Goal: Transaction & Acquisition: Purchase product/service

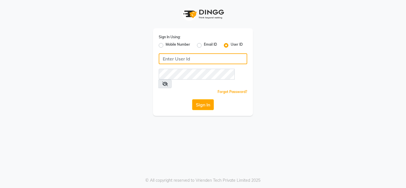
click at [208, 61] on input "Username" at bounding box center [203, 58] width 89 height 11
click at [208, 61] on input "Camille@123" at bounding box center [203, 58] width 89 height 11
type input "Camille@123"
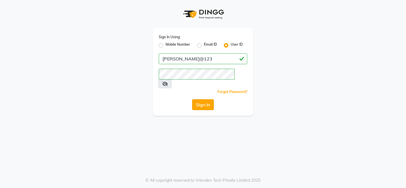
click at [208, 99] on button "Sign In" at bounding box center [203, 104] width 22 height 11
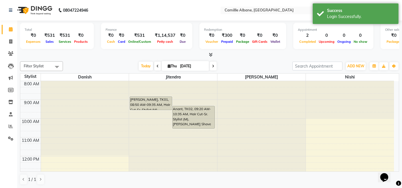
click at [210, 53] on icon at bounding box center [211, 55] width 4 height 4
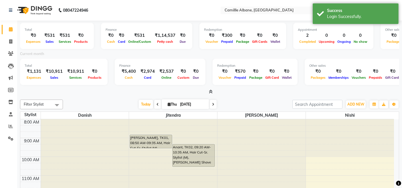
click at [210, 92] on icon at bounding box center [211, 92] width 4 height 4
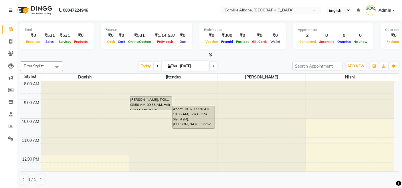
click at [241, 57] on div at bounding box center [209, 55] width 379 height 6
click at [11, 29] on icon at bounding box center [11, 29] width 4 height 4
click at [11, 103] on icon at bounding box center [10, 102] width 5 height 4
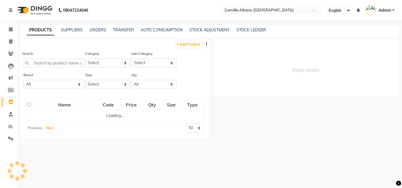
select select
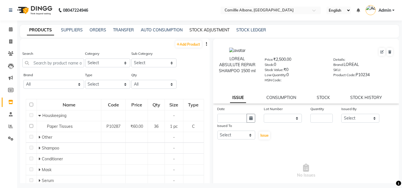
click at [211, 31] on link "STOCK ADJUSTMENT" at bounding box center [209, 29] width 40 height 5
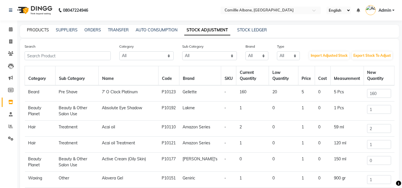
click at [36, 28] on link "PRODUCTS" at bounding box center [38, 29] width 22 height 5
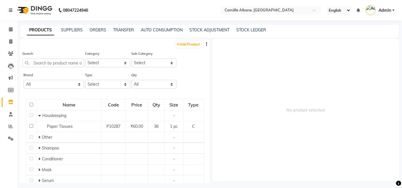
click at [206, 43] on icon "button" at bounding box center [206, 44] width 1 height 4
click at [198, 69] on div "Search Category Select Hair Skin Makeup Personal Care Appliances Beard Waxing D…" at bounding box center [114, 61] width 189 height 21
click at [204, 30] on link "STOCK ADJUSTMENT" at bounding box center [209, 29] width 40 height 5
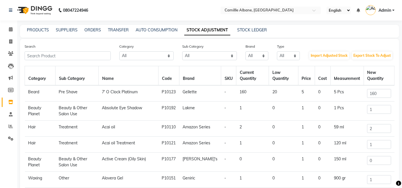
scroll to position [53, 0]
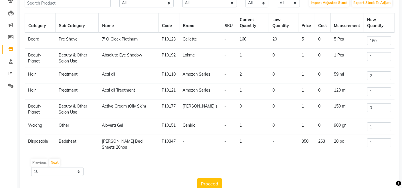
click at [118, 73] on td "Acai oil" at bounding box center [128, 76] width 60 height 16
click at [123, 91] on td "Acai oil Treatment" at bounding box center [128, 92] width 60 height 16
click at [130, 112] on td "Active Cream (Oily Skin)" at bounding box center [128, 109] width 60 height 19
drag, startPoint x: 123, startPoint y: 131, endPoint x: 126, endPoint y: 133, distance: 3.1
click at [123, 131] on td "Alovera Gel" at bounding box center [128, 127] width 60 height 16
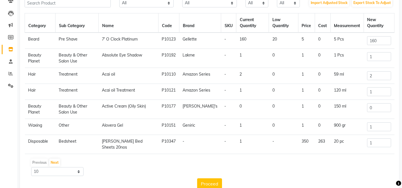
click at [141, 149] on td "Anchal Dispo Bed Sheets 20nos" at bounding box center [128, 144] width 60 height 19
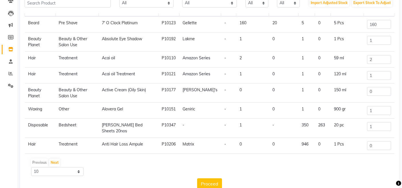
scroll to position [0, 0]
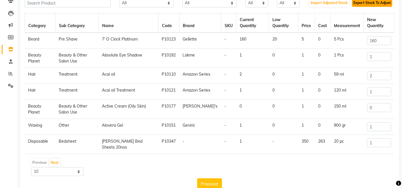
click at [372, 5] on button "Export Stock To Adjust" at bounding box center [371, 3] width 40 height 8
click at [9, 77] on link "Reports" at bounding box center [9, 73] width 14 height 9
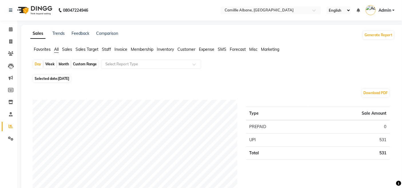
click at [171, 50] on span "Inventory" at bounding box center [165, 49] width 17 height 5
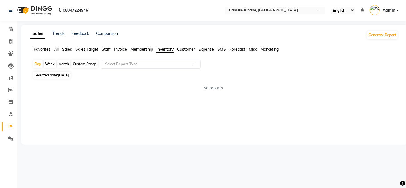
click at [86, 65] on div "Custom Range" at bounding box center [84, 64] width 27 height 8
select select "9"
select select "2025"
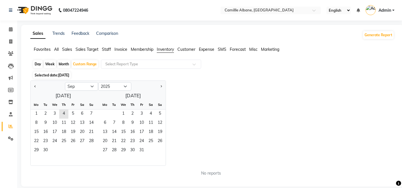
click at [38, 65] on div "Day" at bounding box center [37, 64] width 9 height 8
select select "9"
select select "2025"
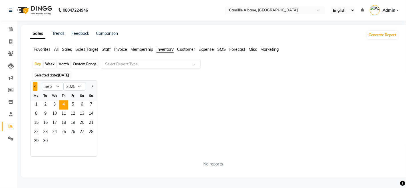
click at [36, 87] on button "Previous month" at bounding box center [35, 86] width 5 height 9
select select "8"
click at [75, 105] on span "1" at bounding box center [72, 105] width 9 height 9
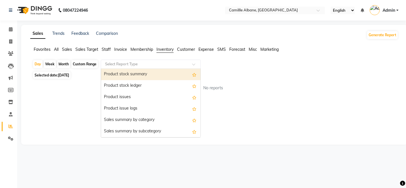
click at [116, 64] on input "text" at bounding box center [145, 64] width 82 height 6
click at [147, 74] on div "Product stock summary" at bounding box center [150, 74] width 99 height 11
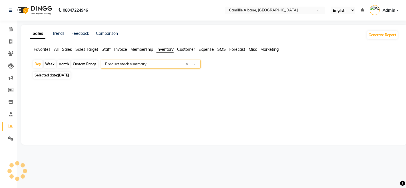
select select "full_report"
select select "csv"
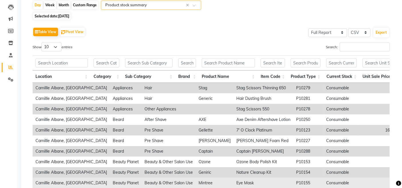
scroll to position [59, 0]
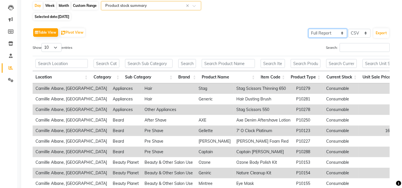
click at [320, 33] on select "Select Full Report Filtered Report" at bounding box center [327, 33] width 39 height 9
click at [309, 29] on select "Select Full Report Filtered Report" at bounding box center [327, 33] width 39 height 9
click at [325, 35] on select "Select Full Report Filtered Report" at bounding box center [327, 33] width 39 height 9
select select "full_report"
click at [309, 29] on select "Select Full Report Filtered Report" at bounding box center [327, 33] width 39 height 9
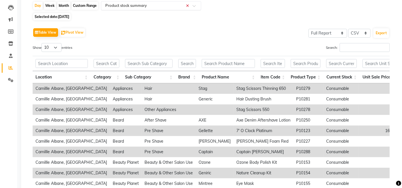
scroll to position [0, 0]
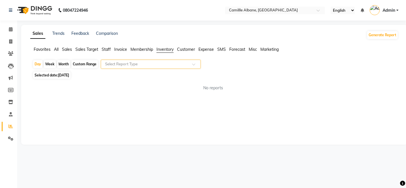
click at [142, 66] on input "text" at bounding box center [145, 64] width 82 height 6
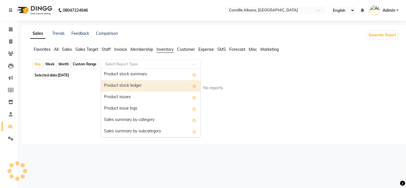
drag, startPoint x: 140, startPoint y: 85, endPoint x: 254, endPoint y: 79, distance: 114.2
click at [139, 86] on div "Product stock ledger" at bounding box center [150, 85] width 99 height 11
select select "full_report"
select select "csv"
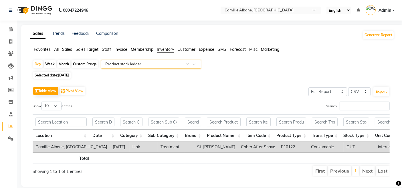
scroll to position [16, 0]
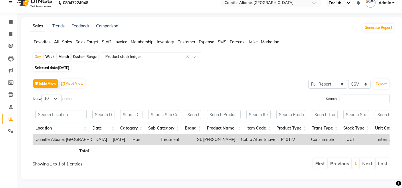
click at [82, 53] on div "Custom Range" at bounding box center [84, 57] width 27 height 8
select select "8"
select select "2025"
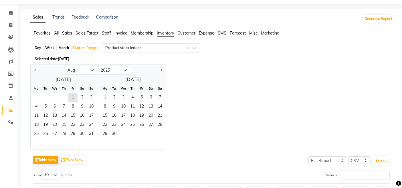
click at [60, 49] on div "Month" at bounding box center [63, 48] width 13 height 8
select select "8"
select select "2025"
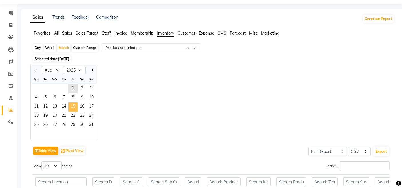
click at [69, 110] on span "15" at bounding box center [72, 107] width 9 height 9
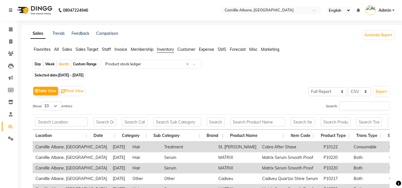
scroll to position [0, 0]
click at [58, 106] on select "10 25 50 100" at bounding box center [51, 106] width 20 height 9
select select "100"
click at [42, 102] on select "10 25 50 100" at bounding box center [51, 106] width 20 height 9
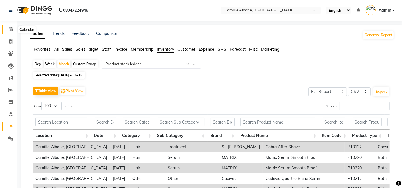
click at [11, 27] on icon at bounding box center [11, 29] width 4 height 4
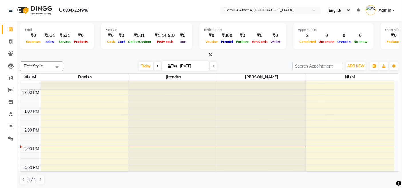
scroll to position [64, 0]
click at [143, 66] on span "Today" at bounding box center [146, 66] width 14 height 9
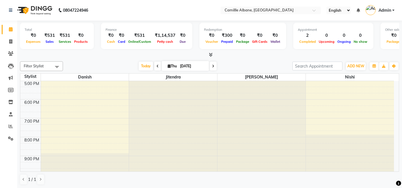
scroll to position [117, 0]
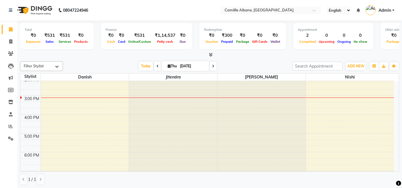
click at [50, 115] on div "8:00 AM 9:00 AM 10:00 AM 11:00 AM 12:00 PM 1:00 PM 2:00 PM 3:00 PM 4:00 PM 5:00…" at bounding box center [206, 96] width 373 height 264
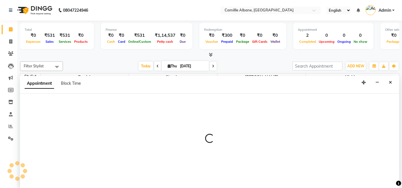
select select "57806"
select select "960"
select select "tentative"
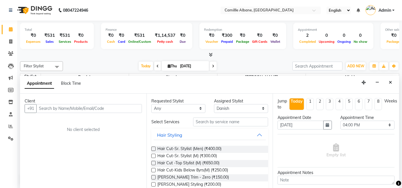
click at [65, 109] on input "text" at bounding box center [88, 108] width 105 height 9
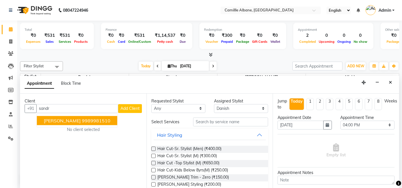
click at [82, 119] on ngb-highlight "9989981510" at bounding box center [96, 121] width 29 height 6
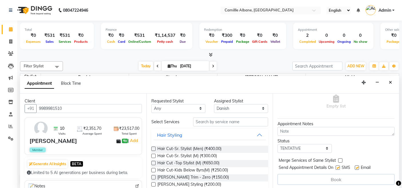
scroll to position [53, 0]
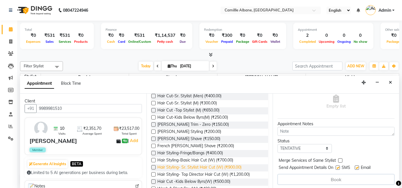
type input "9989981510"
click at [237, 168] on span "Hair Styling- Sr. Stylist Hair Cut (W) (₹900.00)" at bounding box center [199, 168] width 84 height 7
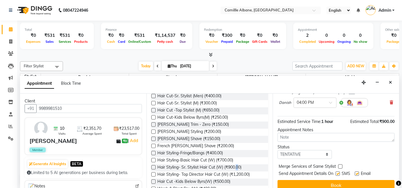
drag, startPoint x: 229, startPoint y: 167, endPoint x: 276, endPoint y: 157, distance: 48.1
click at [229, 167] on span "Hair Styling- Sr. Stylist Hair Cut (W) (₹900.00)" at bounding box center [199, 168] width 84 height 7
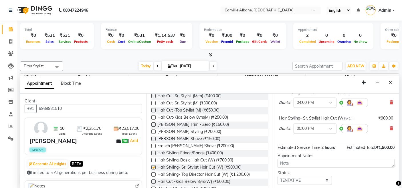
checkbox input "false"
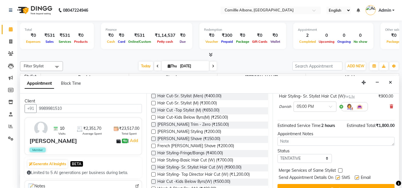
scroll to position [81, 0]
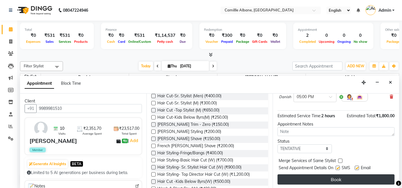
click at [316, 177] on button "Book" at bounding box center [335, 180] width 117 height 10
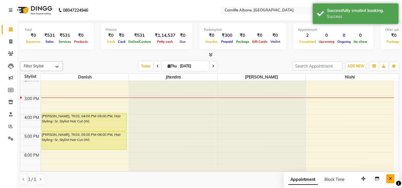
click at [391, 177] on icon "Close" at bounding box center [389, 179] width 3 height 4
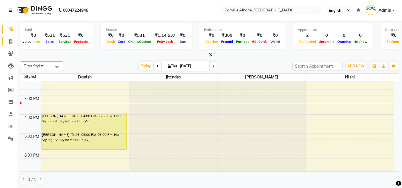
click at [11, 42] on icon at bounding box center [10, 41] width 3 height 4
select select "7025"
select select "service"
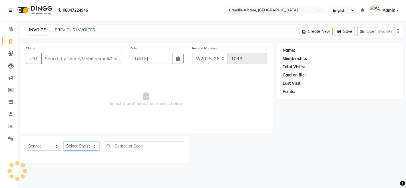
drag, startPoint x: 76, startPoint y: 145, endPoint x: 78, endPoint y: 143, distance: 3.3
click at [76, 145] on select "Select Stylist Admin Danish Dr, [PERSON_NAME] K T [PERSON_NAME] [PERSON_NAME]" at bounding box center [82, 146] width 36 height 9
select select "57813"
click at [64, 142] on select "Select Stylist Admin Danish Dr, [PERSON_NAME] K T [PERSON_NAME] [PERSON_NAME]" at bounding box center [82, 146] width 36 height 9
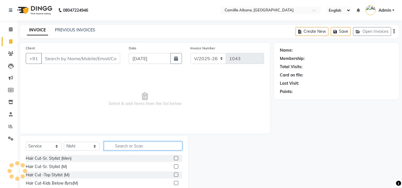
click at [140, 147] on input "text" at bounding box center [143, 146] width 78 height 9
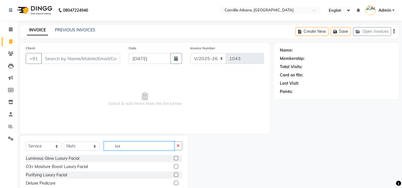
scroll to position [40, 0]
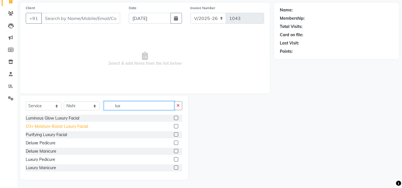
type input "lux"
click at [81, 126] on div "O3+ Moisture Boost Luxury Facial" at bounding box center [57, 127] width 62 height 6
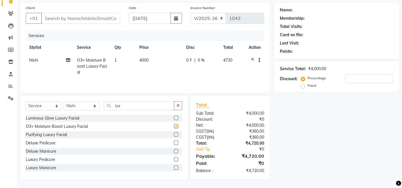
checkbox input "false"
drag, startPoint x: 73, startPoint y: 120, endPoint x: 83, endPoint y: 113, distance: 12.6
click at [73, 121] on div "Luminous Glow Luxury Facial" at bounding box center [52, 118] width 53 height 6
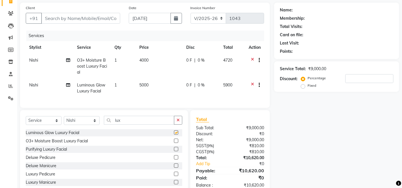
checkbox input "false"
click at [251, 59] on icon at bounding box center [252, 60] width 3 height 7
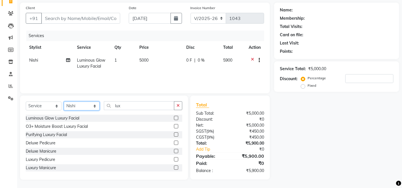
click at [90, 104] on select "Select Stylist Admin Danish Dr, Rajani Jitendra K T Ramarao Lalitha Madhu Nishi" at bounding box center [82, 106] width 36 height 9
select select "57811"
click at [64, 102] on select "Select Stylist Admin Danish Dr, Rajani Jitendra K T Ramarao Lalitha Madhu Nishi" at bounding box center [82, 106] width 36 height 9
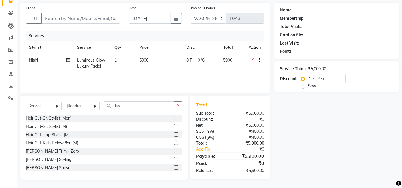
click at [62, 160] on div "Beard-Beard Styling" at bounding box center [48, 160] width 45 height 6
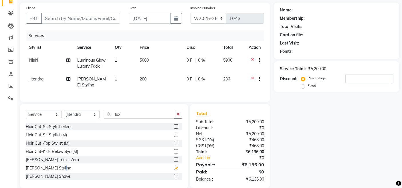
checkbox input "false"
click at [132, 119] on input "lux" at bounding box center [139, 114] width 70 height 9
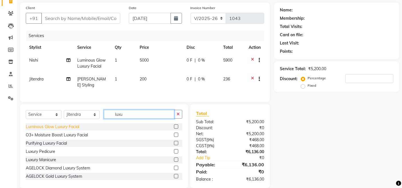
type input "luxu"
drag, startPoint x: 70, startPoint y: 130, endPoint x: 84, endPoint y: 127, distance: 14.4
click at [70, 130] on div "Luminous Glow Luxury Facial" at bounding box center [52, 127] width 53 height 6
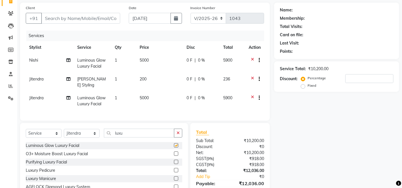
checkbox input "false"
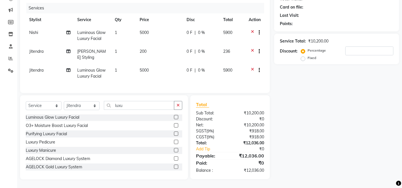
scroll to position [0, 0]
click at [207, 92] on div "Client +91 Date 04-09-2025 Invoice Number INV/2025 V/2025-26 1043 Services Styl…" at bounding box center [144, 34] width 249 height 118
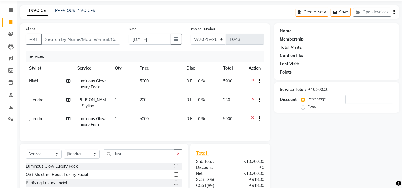
click at [176, 54] on div "Services" at bounding box center [147, 56] width 242 height 11
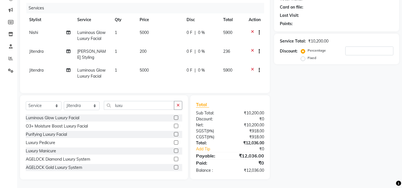
scroll to position [0, 0]
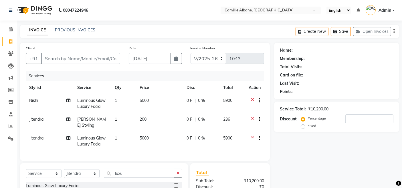
click at [250, 27] on div "INVOICE PREVIOUS INVOICES Create New Save Open Invoices" at bounding box center [209, 31] width 379 height 13
click at [215, 29] on div "INVOICE PREVIOUS INVOICES Create New Save Open Invoices" at bounding box center [209, 31] width 379 height 13
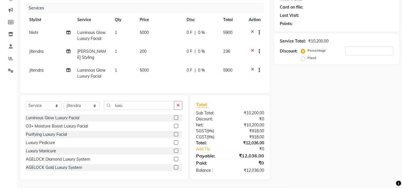
click at [77, 101] on div "Select Service Product Membership Package Voucher Prepaid Gift Card Select Styl…" at bounding box center [104, 107] width 156 height 13
click at [78, 104] on select "Select Stylist Admin Danish Dr, Rajani Jitendra K T Ramarao Lalitha Madhu Nishi" at bounding box center [82, 105] width 36 height 9
select select "57814"
click at [64, 102] on select "Select Stylist Admin Danish Dr, Rajani Jitendra K T Ramarao Lalitha Madhu Nishi" at bounding box center [82, 105] width 36 height 9
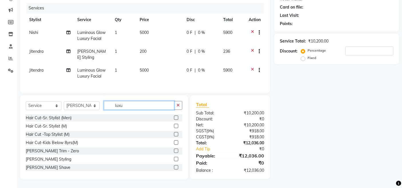
click at [139, 106] on input "luxu" at bounding box center [139, 105] width 70 height 9
click at [139, 106] on input "text" at bounding box center [143, 105] width 78 height 9
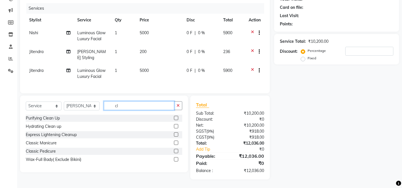
scroll to position [72, 0]
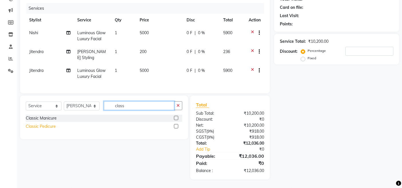
type input "class"
click at [51, 128] on div "Classic Pedicure" at bounding box center [41, 127] width 30 height 6
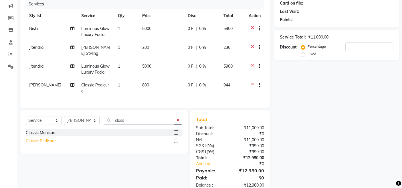
click at [47, 142] on div "Classic Pedicure" at bounding box center [41, 141] width 30 height 6
checkbox input "false"
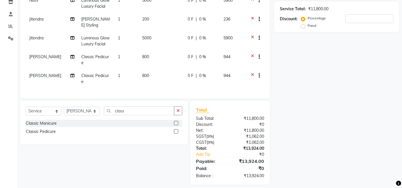
scroll to position [0, 0]
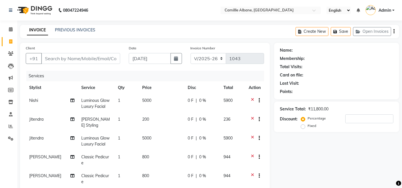
click at [132, 7] on nav "08047224946 Select Location × Camillle Albane, Nallagandla English ENGLISH Espa…" at bounding box center [201, 10] width 402 height 21
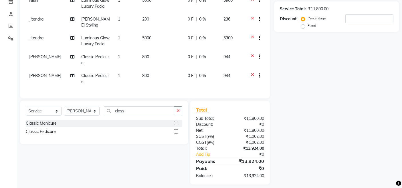
scroll to position [47, 0]
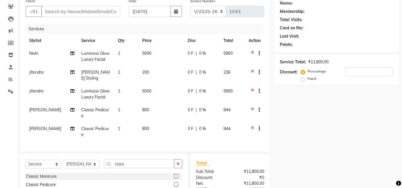
click at [35, 126] on span "[PERSON_NAME]" at bounding box center [45, 128] width 32 height 5
select select "57814"
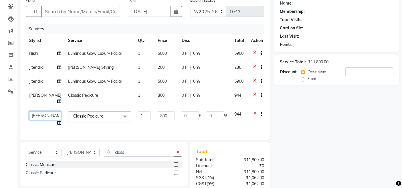
click at [37, 111] on select "Admin Danish Dr, Rajani Jitendra K T Ramarao Lalitha Madhu Nishi" at bounding box center [45, 115] width 32 height 9
select select "57813"
click at [349, 111] on div "Name: Membership: Total Visits: Card on file: Last Visit: Points: Service Total…" at bounding box center [338, 111] width 129 height 231
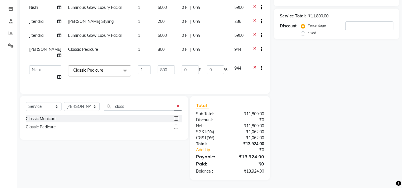
scroll to position [40, 0]
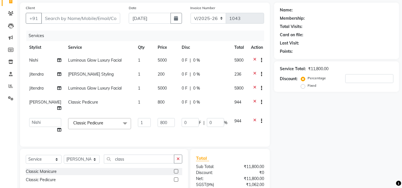
click at [34, 90] on span "Jitendra" at bounding box center [36, 88] width 14 height 5
select select "57811"
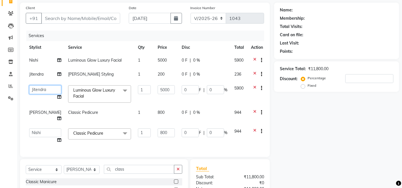
click at [34, 90] on select "Admin Danish Dr, Rajani Jitendra K T Ramarao Lalitha Madhu Nishi" at bounding box center [45, 89] width 32 height 9
select select "57814"
click at [5, 127] on div "Calendar Invoice Clients Leads Marketing Members Inventory Staff Reports Settin…" at bounding box center [38, 109] width 77 height 267
click at [336, 116] on div "Name: Membership: Total Visits: Card on file: Last Visit: Points: Service Total…" at bounding box center [338, 123] width 129 height 241
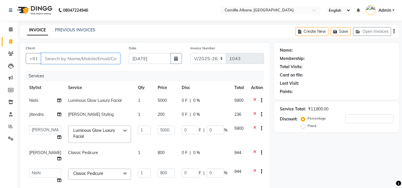
click at [104, 57] on input "Client" at bounding box center [80, 58] width 79 height 11
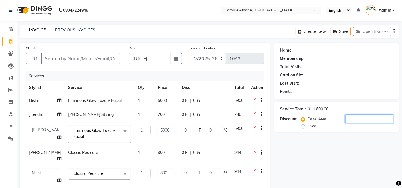
click at [345, 120] on input "number" at bounding box center [369, 119] width 48 height 9
type input "1"
type input "8"
type input "1"
type input "50"
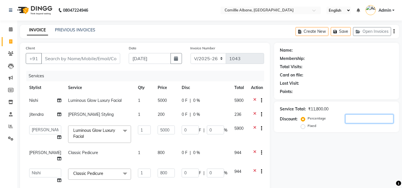
type input "1"
type input "0"
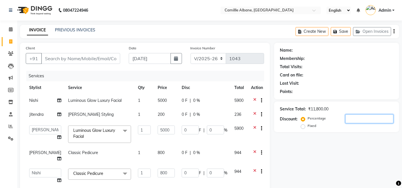
type input "1"
type input "8"
type input "1"
type input "50"
type input "1"
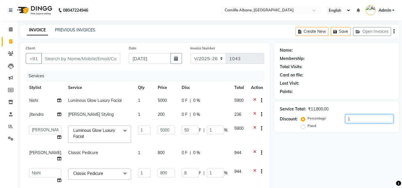
type input "10"
type input "80"
type input "10"
type input "500"
type input "10"
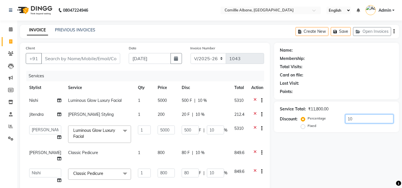
type input "10"
click at [312, 166] on div "Name: Membership: Total Visits: Card on file: Last Visit: Points: Service Total…" at bounding box center [338, 166] width 129 height 247
click at [201, 61] on select "INV/2025 V/2025-26" at bounding box center [208, 58] width 36 height 11
click at [340, 59] on div "Membership:" at bounding box center [335, 59] width 113 height 6
click at [393, 31] on icon "button" at bounding box center [393, 31] width 1 height 0
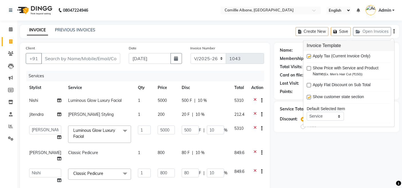
click at [307, 56] on label at bounding box center [308, 57] width 4 height 4
click at [307, 56] on input "checkbox" at bounding box center [308, 57] width 4 height 4
checkbox input "false"
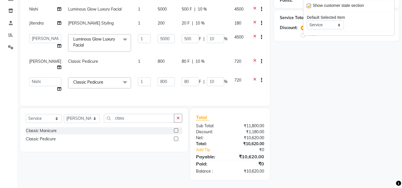
click at [319, 150] on div "Name: Membership: Total Visits: Card on file: Last Visit: Points: Service Total…" at bounding box center [338, 65] width 129 height 229
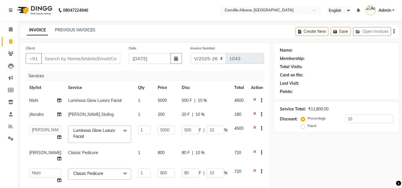
click at [193, 28] on div "INVOICE PREVIOUS INVOICES Create New Save Open Invoices" at bounding box center [209, 31] width 379 height 13
click at [190, 70] on div "Client +91 Date 04-09-2025 Invoice Number INV/2025 V/2025-26 1043 Services Styl…" at bounding box center [144, 120] width 249 height 155
click at [165, 29] on div "INVOICE PREVIOUS INVOICES Create New Save Open Invoices" at bounding box center [209, 31] width 379 height 13
click at [172, 8] on nav "08047224946 Select Location × Camillle Albane, Nallagandla English ENGLISH Espa…" at bounding box center [201, 10] width 402 height 21
drag, startPoint x: 359, startPoint y: 122, endPoint x: 327, endPoint y: 141, distance: 37.5
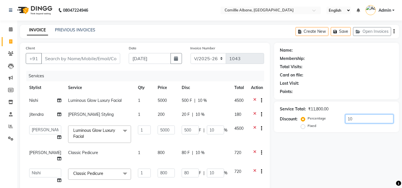
click at [327, 141] on div "Name: Membership: Total Visits: Card on file: Last Visit: Points: Service Total…" at bounding box center [338, 157] width 129 height 229
type input "0"
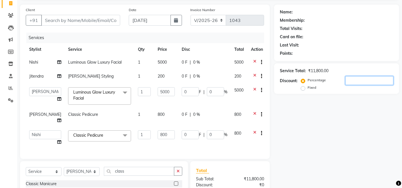
scroll to position [91, 0]
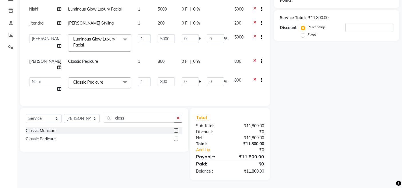
click at [208, 89] on td "0 F | 0 %" at bounding box center [204, 85] width 53 height 22
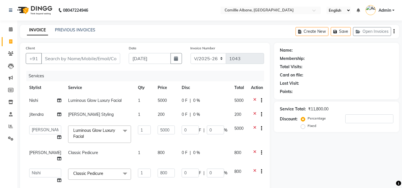
click at [214, 74] on div "Services" at bounding box center [147, 76] width 242 height 11
click at [155, 29] on div "INVOICE PREVIOUS INVOICES Create New Save Open Invoices" at bounding box center [209, 31] width 379 height 13
click at [88, 57] on input "Client" at bounding box center [80, 58] width 79 height 11
type input "S"
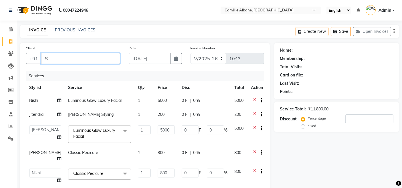
type input "0"
type input "Shareef"
click at [113, 58] on span "Add Client" at bounding box center [105, 59] width 23 height 6
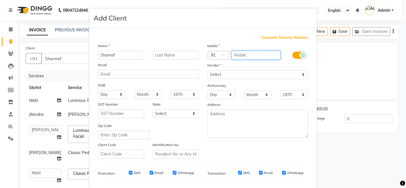
click at [255, 55] on input "text" at bounding box center [256, 55] width 49 height 9
click at [277, 36] on span "Generate Dummy Number" at bounding box center [284, 38] width 47 height 6
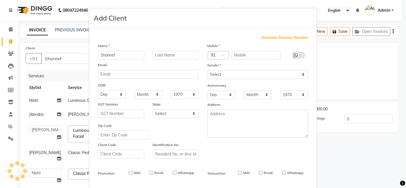
type input "1309500000039"
checkbox input "false"
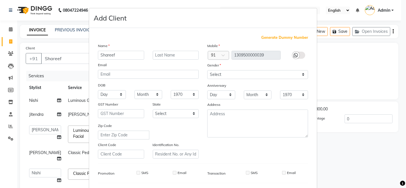
click at [322, 60] on ngb-modal-window "Add Client Generate Dummy Number Name Shareef Email DOB Day 01 02 03 04 05 06 0…" at bounding box center [203, 94] width 406 height 188
click at [226, 74] on select "Select Male Female Other Prefer Not To Say" at bounding box center [257, 74] width 101 height 9
select select "[DEMOGRAPHIC_DATA]"
click at [207, 70] on select "Select Male Female Other Prefer Not To Say" at bounding box center [257, 74] width 101 height 9
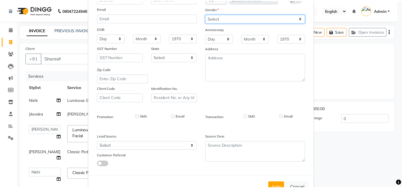
scroll to position [75, 0]
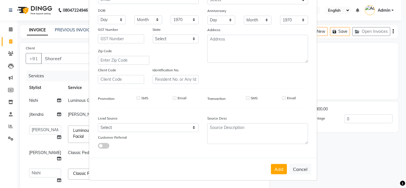
click at [281, 167] on button "Add" at bounding box center [279, 169] width 16 height 10
type input "1309500000039"
select select
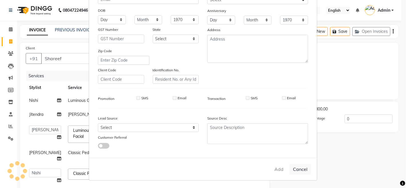
select select
checkbox input "false"
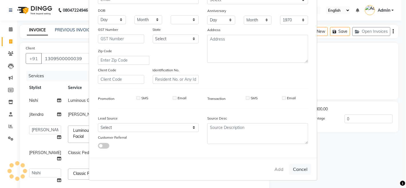
checkbox input "false"
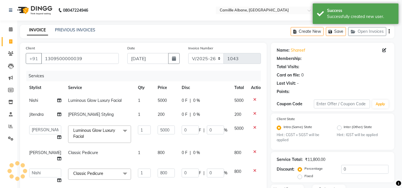
select select "1: Object"
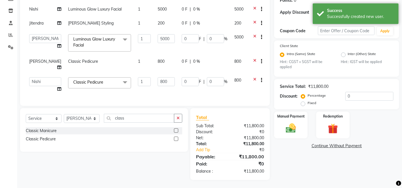
scroll to position [0, 0]
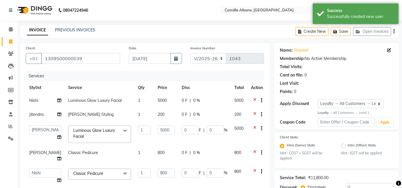
click at [394, 32] on div "Create New Save Open Invoices" at bounding box center [346, 31] width 103 height 13
click at [393, 32] on icon "button" at bounding box center [393, 31] width 1 height 0
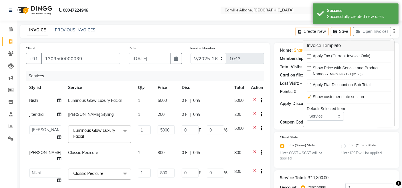
click at [309, 55] on label at bounding box center [308, 57] width 4 height 4
click at [309, 55] on input "checkbox" at bounding box center [308, 57] width 4 height 4
checkbox input "true"
click at [261, 37] on div "INVOICE PREVIOUS INVOICES Create New Save Open Invoices" at bounding box center [209, 31] width 379 height 13
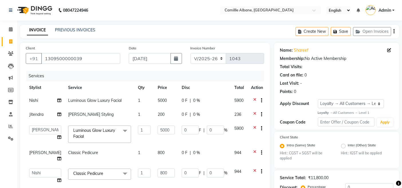
click at [394, 32] on icon "button" at bounding box center [393, 31] width 1 height 0
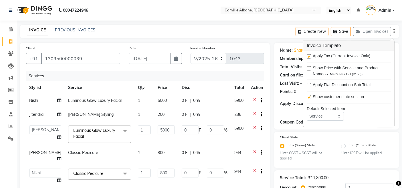
click at [308, 56] on label at bounding box center [308, 57] width 4 height 4
click at [308, 56] on input "checkbox" at bounding box center [308, 57] width 4 height 4
checkbox input "false"
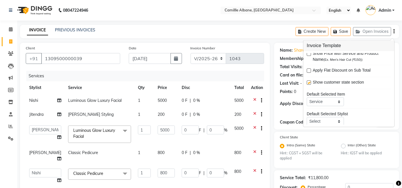
scroll to position [27, 0]
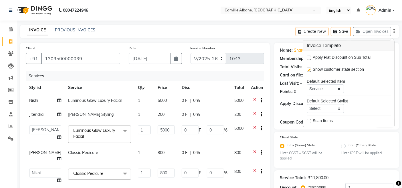
click at [283, 32] on div "INVOICE PREVIOUS INVOICES Create New Save Open Invoices" at bounding box center [209, 31] width 379 height 13
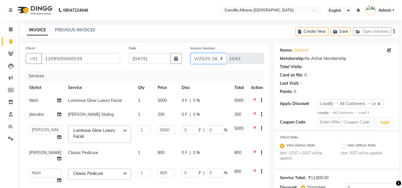
click at [200, 61] on select "INV/2025 V/2025-26" at bounding box center [208, 58] width 36 height 11
select select "7061"
click at [190, 53] on select "INV/2025 V/2025-26" at bounding box center [208, 58] width 36 height 11
type input "0325"
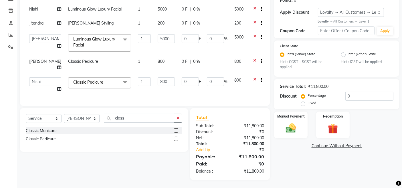
scroll to position [0, 0]
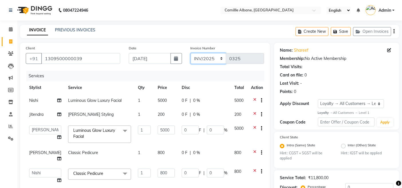
click at [213, 57] on select "INV/2025 V/2025-26" at bounding box center [208, 58] width 36 height 11
select select "7025"
click at [190, 53] on select "INV/2025 V/2025-26" at bounding box center [208, 58] width 36 height 11
type input "1043"
click at [212, 57] on select "INV/2025 V/2025-26" at bounding box center [208, 58] width 36 height 11
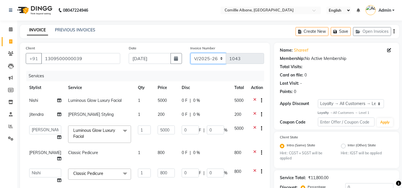
select select "7061"
click at [190, 53] on select "INV/2025 V/2025-26" at bounding box center [208, 58] width 36 height 11
type input "0325"
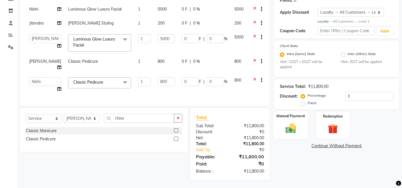
click at [292, 134] on img at bounding box center [290, 129] width 17 height 12
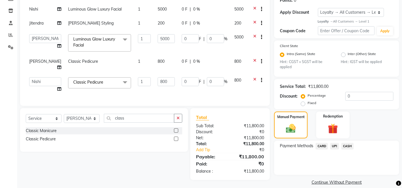
click at [348, 146] on span "CASH" at bounding box center [347, 146] width 12 height 7
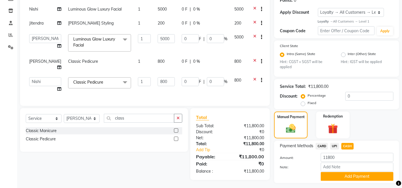
scroll to position [107, 0]
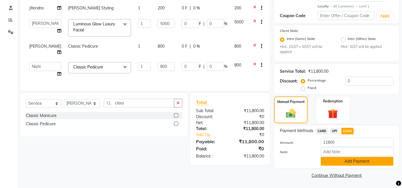
click at [373, 162] on button "Add Payment" at bounding box center [356, 161] width 73 height 9
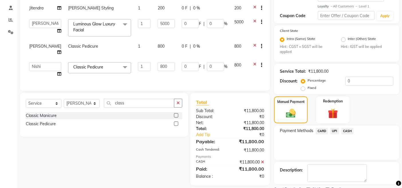
click at [347, 130] on span "CASH" at bounding box center [347, 131] width 12 height 7
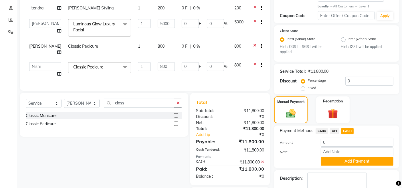
scroll to position [140, 0]
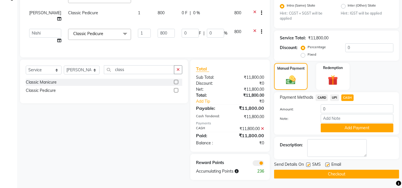
click at [340, 173] on button "Checkout" at bounding box center [336, 174] width 125 height 9
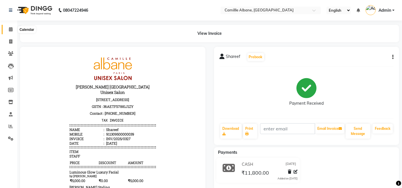
click at [12, 29] on icon at bounding box center [11, 29] width 4 height 4
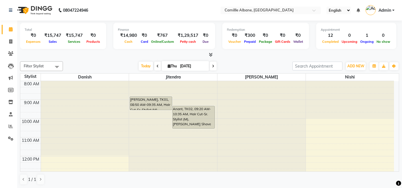
click at [210, 56] on icon at bounding box center [211, 55] width 4 height 4
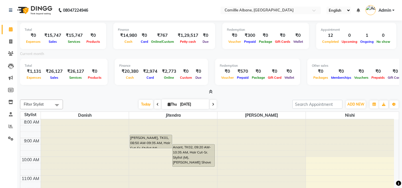
click at [211, 91] on icon at bounding box center [211, 92] width 4 height 4
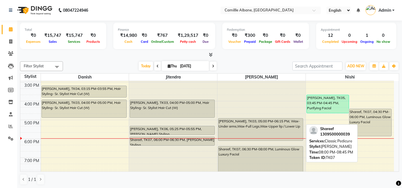
scroll to position [117, 0]
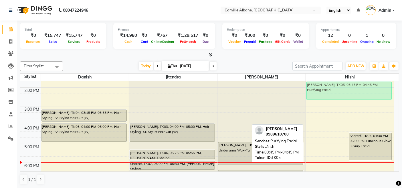
drag, startPoint x: 333, startPoint y: 120, endPoint x: 338, endPoint y: 87, distance: 33.2
click at [338, 87] on div "Nidhi, TK05, 03:45 PM-04:45 PM, Purifying Facial Shareef, TK07, 04:30 PM-06:00 …" at bounding box center [349, 107] width 88 height 264
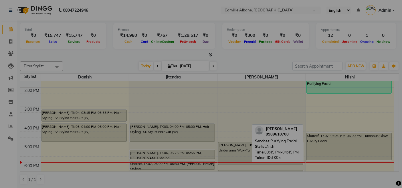
scroll to position [104, 0]
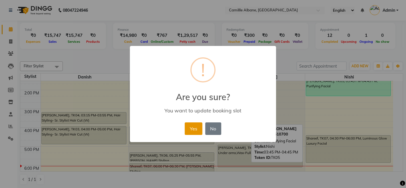
click at [188, 130] on button "Yes" at bounding box center [193, 129] width 17 height 13
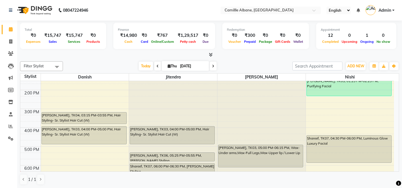
click at [197, 12] on nav "08047224946 Select Location × Camillle Albane, Nallagandla English ENGLISH Espa…" at bounding box center [201, 10] width 402 height 21
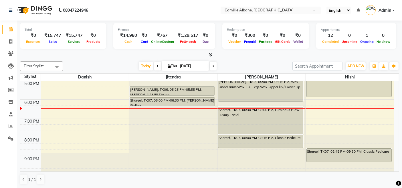
scroll to position [0, 0]
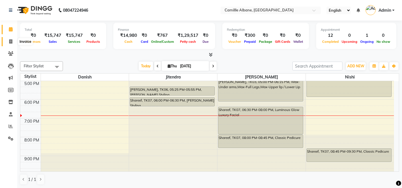
click at [9, 40] on icon at bounding box center [10, 41] width 3 height 4
select select "service"
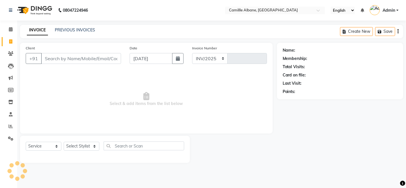
select select "7025"
type input "1044"
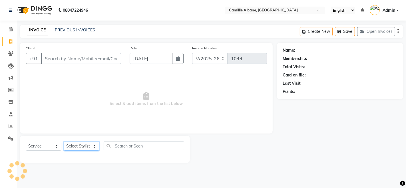
click at [91, 143] on select "Select Stylist" at bounding box center [82, 146] width 36 height 9
click at [64, 142] on select "Select Stylist" at bounding box center [82, 146] width 36 height 9
click at [84, 143] on select "Select Stylist Admin Danish Dr, Rajani Jitendra K T Ramarao Lalitha Madhu Nishi" at bounding box center [82, 146] width 36 height 9
select select "57806"
click at [64, 142] on select "Select Stylist Admin Danish Dr, Rajani Jitendra K T Ramarao Lalitha Madhu Nishi" at bounding box center [82, 146] width 36 height 9
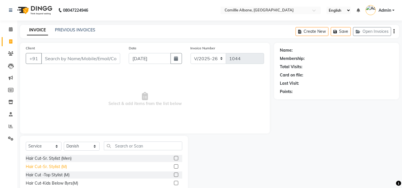
click at [57, 165] on div "Hair Cut-Sr. Stylist (M)" at bounding box center [46, 167] width 41 height 6
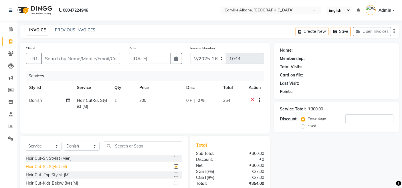
checkbox input "false"
click at [93, 59] on input "Client" at bounding box center [80, 58] width 79 height 11
click at [151, 79] on div "Services" at bounding box center [147, 76] width 242 height 11
click at [152, 79] on div "Services" at bounding box center [147, 76] width 242 height 11
click at [96, 58] on input "Client" at bounding box center [80, 58] width 79 height 11
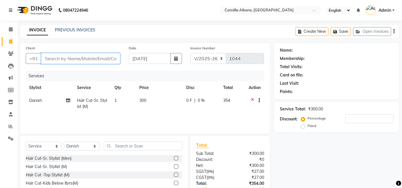
scroll to position [40, 0]
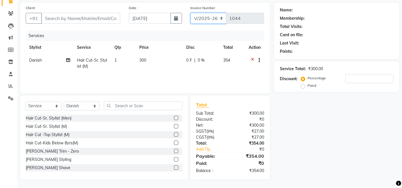
click at [207, 16] on select "INV/2025 V/2025-26" at bounding box center [208, 18] width 36 height 11
select select "7061"
click at [190, 13] on select "INV/2025 V/2025-26" at bounding box center [208, 18] width 36 height 11
type input "0328"
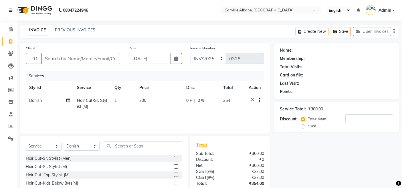
click at [394, 32] on div "Create New Save Open Invoices" at bounding box center [346, 31] width 103 height 13
click at [393, 31] on icon "button" at bounding box center [393, 31] width 1 height 0
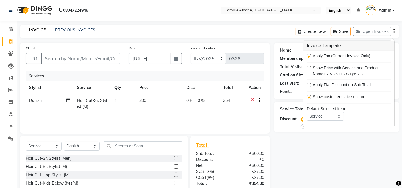
click at [308, 55] on label at bounding box center [308, 57] width 4 height 4
click at [308, 55] on input "checkbox" at bounding box center [308, 57] width 4 height 4
checkbox input "false"
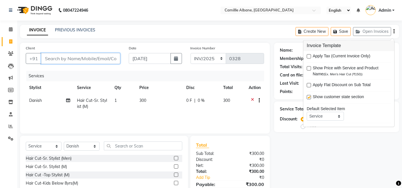
click at [90, 58] on input "Client" at bounding box center [80, 58] width 79 height 11
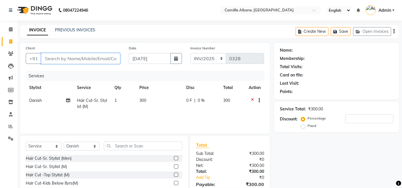
type input "9"
type input "0"
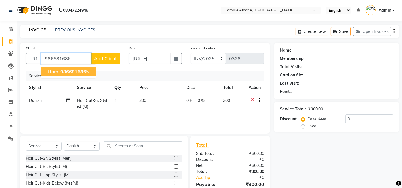
click at [79, 75] on button "Ram 986681686 5" at bounding box center [68, 71] width 55 height 9
type input "9866816865"
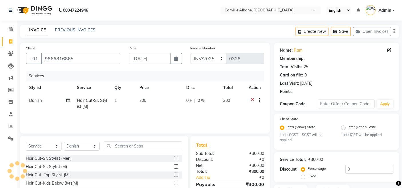
select select "1: Object"
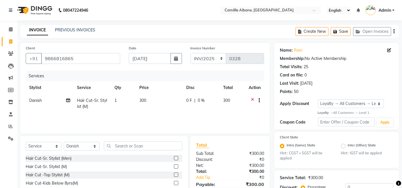
scroll to position [62, 0]
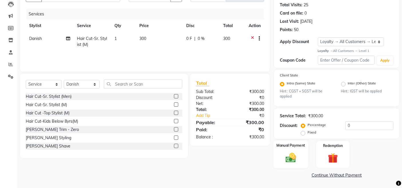
click at [294, 159] on img at bounding box center [290, 158] width 17 height 12
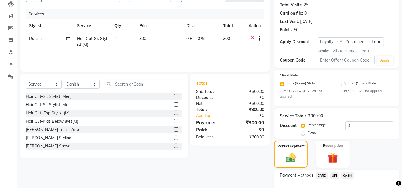
scroll to position [98, 0]
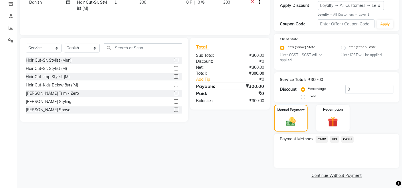
click at [347, 140] on span "CASH" at bounding box center [347, 139] width 12 height 7
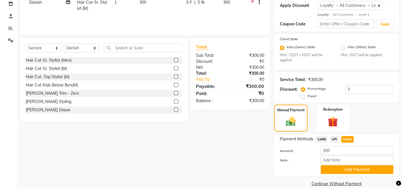
scroll to position [107, 0]
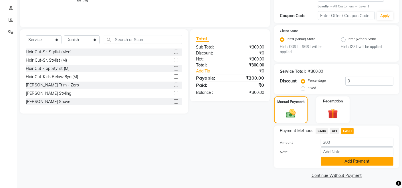
click at [360, 163] on button "Add Payment" at bounding box center [356, 161] width 73 height 9
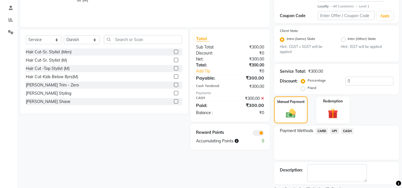
scroll to position [130, 0]
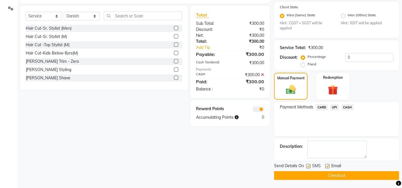
click at [349, 175] on button "Checkout" at bounding box center [336, 175] width 125 height 9
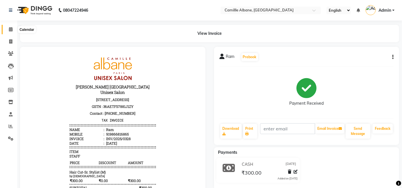
click at [9, 27] on icon at bounding box center [11, 29] width 4 height 4
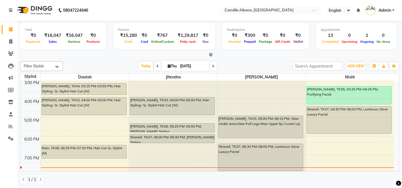
scroll to position [170, 0]
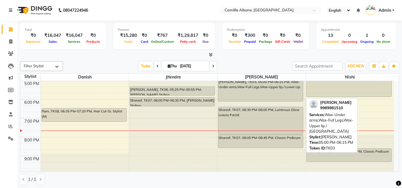
click at [224, 95] on div "[PERSON_NAME], TK03, 05:00 PM-06:15 PM, Wax-Under arms,Wax-Full Legs,Wax-Upper …" at bounding box center [260, 90] width 85 height 22
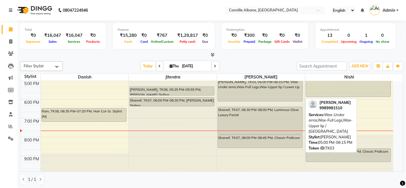
select select "3"
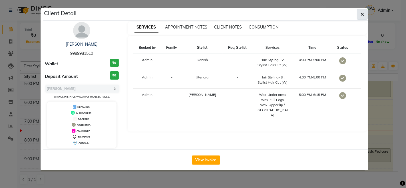
click at [364, 12] on icon "button" at bounding box center [362, 14] width 3 height 5
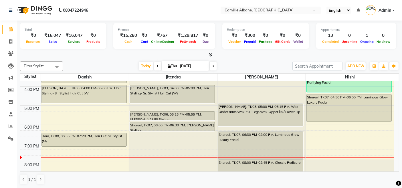
scroll to position [159, 0]
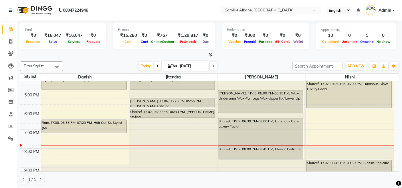
click at [143, 11] on nav "08047224946 Select Location × Camillle Albane, Nallagandla English ENGLISH Espa…" at bounding box center [201, 10] width 402 height 21
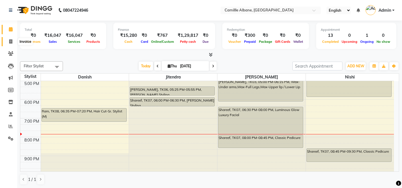
click at [10, 42] on icon at bounding box center [10, 41] width 3 height 4
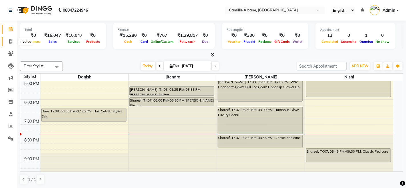
select select "7025"
select select "service"
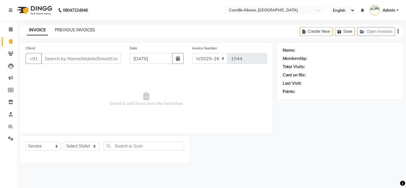
click at [90, 28] on link "PREVIOUS INVOICES" at bounding box center [75, 29] width 40 height 5
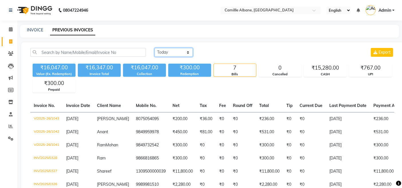
click at [187, 55] on select "Today Yesterday Custom Range" at bounding box center [173, 52] width 38 height 9
click at [154, 48] on select "Today Yesterday Custom Range" at bounding box center [173, 52] width 38 height 9
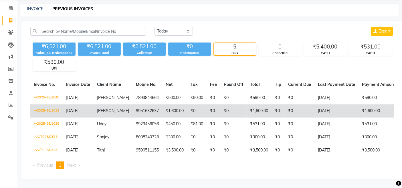
click at [114, 108] on span "[PERSON_NAME]" at bounding box center [113, 110] width 32 height 5
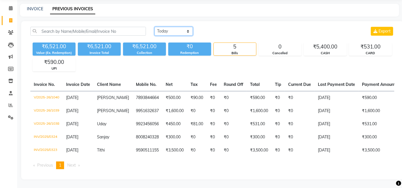
click at [174, 27] on select "Today Yesterday Custom Range" at bounding box center [173, 31] width 38 height 9
select select "today"
click at [154, 27] on select "Today Yesterday Custom Range" at bounding box center [173, 31] width 38 height 9
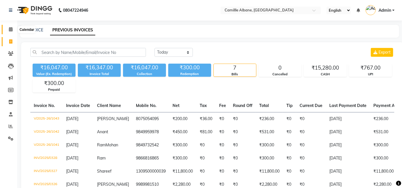
click at [11, 27] on icon at bounding box center [11, 29] width 4 height 4
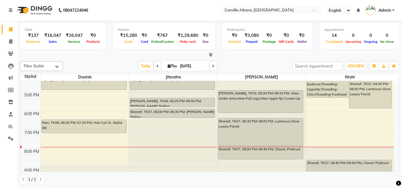
scroll to position [170, 0]
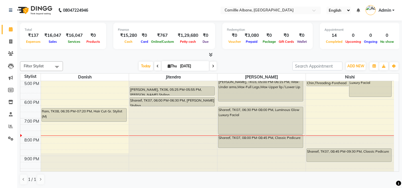
click at [224, 53] on div at bounding box center [209, 55] width 379 height 6
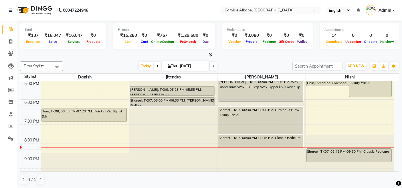
click at [212, 65] on icon at bounding box center [213, 66] width 2 height 3
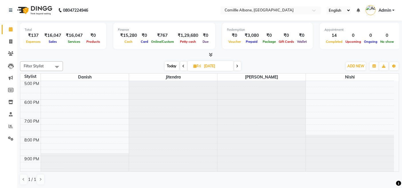
scroll to position [117, 0]
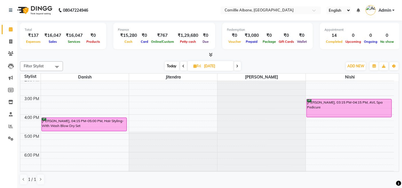
click at [173, 65] on span "Today" at bounding box center [172, 66] width 14 height 9
type input "[DATE]"
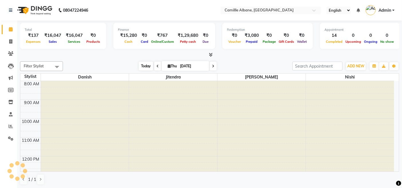
scroll to position [170, 0]
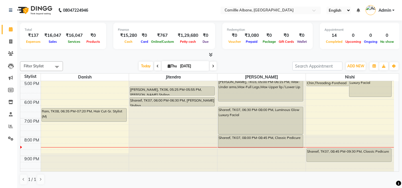
click at [253, 59] on div "Filter Stylist Select All Danish Jitendra Lalitha Nishi Today Thu 04-09-2025 To…" at bounding box center [209, 123] width 379 height 128
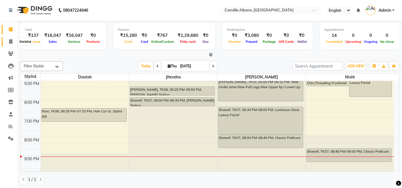
click at [10, 39] on span at bounding box center [11, 42] width 10 height 7
select select "service"
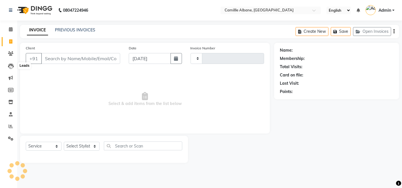
type input "1045"
select select "7025"
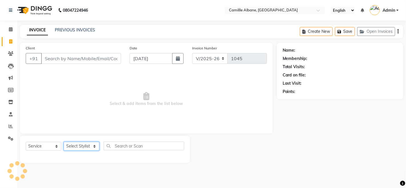
click at [95, 145] on select "Select Stylist" at bounding box center [82, 146] width 36 height 9
select select "57806"
click at [64, 142] on select "Select Stylist Admin Danish Dr, Rajani Jitendra K T Ramarao Lalitha Madhu Nishi" at bounding box center [82, 146] width 36 height 9
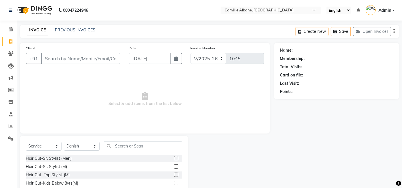
click at [67, 166] on div "Hair Cut-Sr. Stylist (M)" at bounding box center [104, 166] width 156 height 7
click at [64, 166] on div "Hair Cut-Sr. Stylist (M)" at bounding box center [46, 167] width 41 height 6
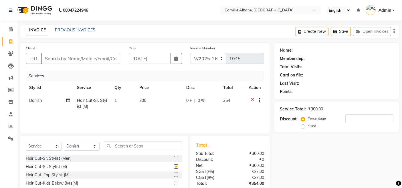
checkbox input "false"
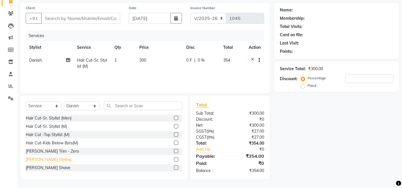
click at [59, 159] on div "Beard-Beard Styling" at bounding box center [48, 160] width 45 height 6
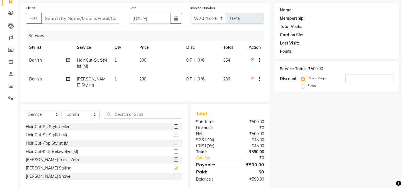
checkbox input "false"
click at [101, 17] on input "Client" at bounding box center [80, 18] width 79 height 11
type input "9"
type input "0"
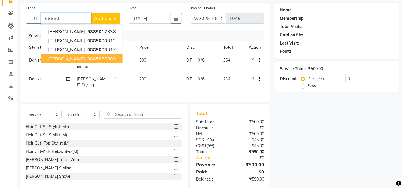
click at [86, 59] on ngb-highlight "98850 87889" at bounding box center [101, 59] width 30 height 6
type input "9885087889"
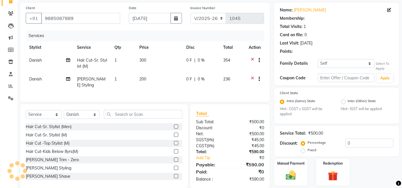
select select "1: Object"
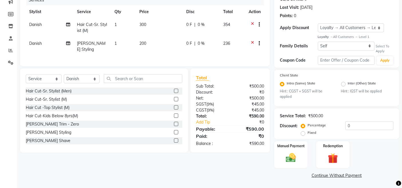
scroll to position [0, 0]
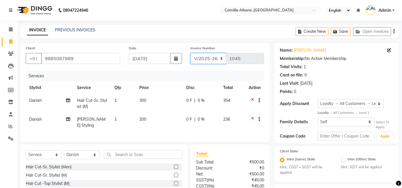
click at [197, 61] on select "INV/2025 V/2025-26" at bounding box center [208, 58] width 36 height 11
select select "7061"
click at [190, 53] on select "INV/2025 V/2025-26" at bounding box center [208, 58] width 36 height 11
type input "0329"
click at [395, 32] on div "Create New Save Open Invoices" at bounding box center [346, 31] width 103 height 13
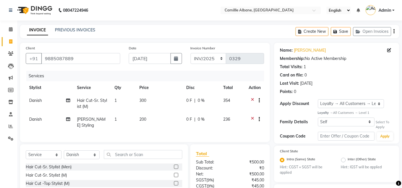
click at [393, 33] on div "Create New Save Open Invoices" at bounding box center [346, 31] width 103 height 13
click at [393, 31] on icon "button" at bounding box center [393, 31] width 1 height 0
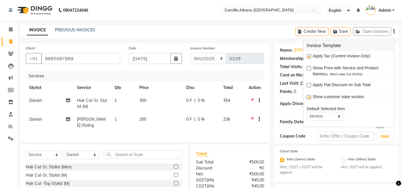
drag, startPoint x: 309, startPoint y: 56, endPoint x: 326, endPoint y: 55, distance: 17.2
click at [309, 56] on label at bounding box center [308, 57] width 4 height 4
click at [309, 56] on input "checkbox" at bounding box center [308, 57] width 4 height 4
checkbox input "false"
click at [259, 35] on div "INVOICE PREVIOUS INVOICES Create New Save Open Invoices" at bounding box center [209, 31] width 379 height 13
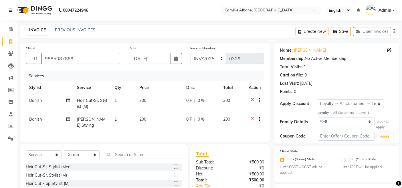
scroll to position [76, 0]
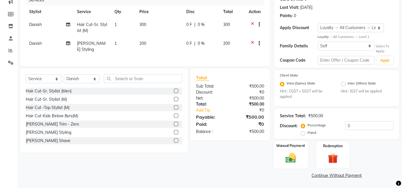
click at [295, 159] on img at bounding box center [290, 158] width 17 height 12
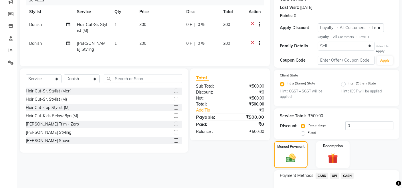
click at [347, 177] on span "CASH" at bounding box center [347, 176] width 12 height 7
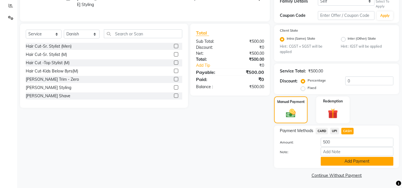
click at [356, 163] on button "Add Payment" at bounding box center [356, 161] width 73 height 9
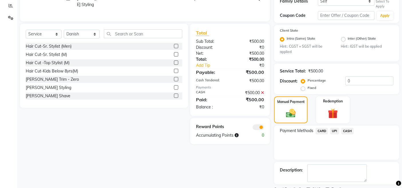
scroll to position [145, 0]
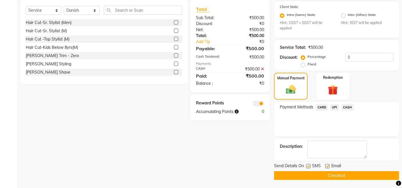
click at [355, 171] on div "Send Details On SMS Email Checkout" at bounding box center [336, 171] width 125 height 17
click at [354, 176] on button "Checkout" at bounding box center [336, 175] width 125 height 9
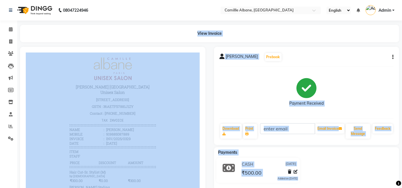
click at [318, 27] on div "View Invoice" at bounding box center [209, 33] width 379 height 17
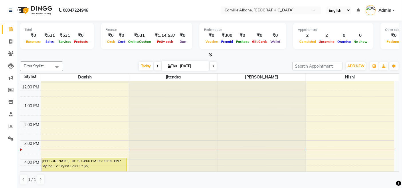
scroll to position [106, 0]
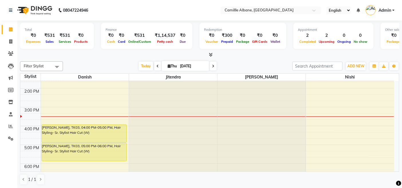
click at [42, 112] on div "8:00 AM 9:00 AM 10:00 AM 11:00 AM 12:00 PM 1:00 PM 2:00 PM 3:00 PM 4:00 PM 5:00…" at bounding box center [206, 107] width 373 height 264
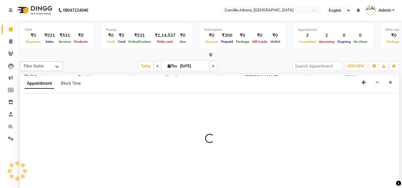
scroll to position [0, 0]
select select "57806"
select select "915"
select select "tentative"
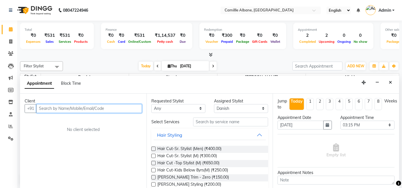
click at [48, 106] on input "text" at bounding box center [88, 108] width 105 height 9
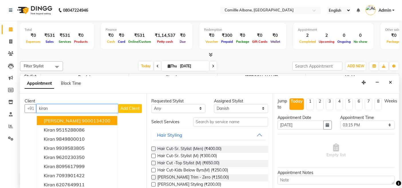
click at [82, 122] on ngb-highlight "9000134200" at bounding box center [96, 121] width 29 height 6
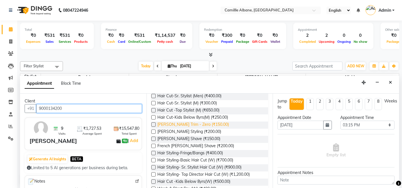
scroll to position [106, 0]
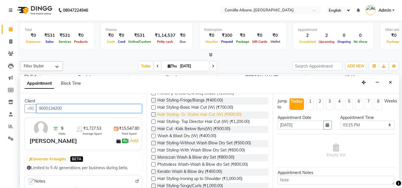
type input "9000134200"
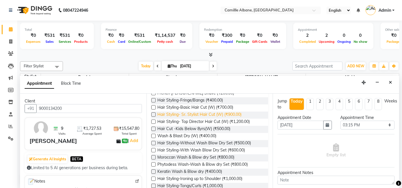
click at [213, 115] on span "Hair Styling- Sr. Stylist Hair Cut (W) (₹900.00)" at bounding box center [199, 115] width 84 height 7
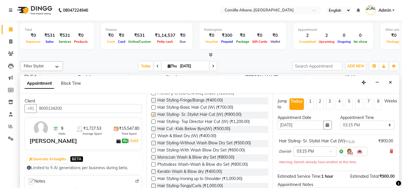
checkbox input "false"
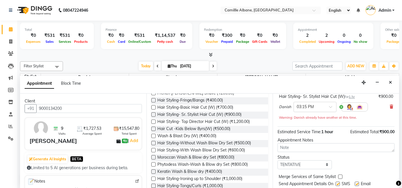
scroll to position [61, 0]
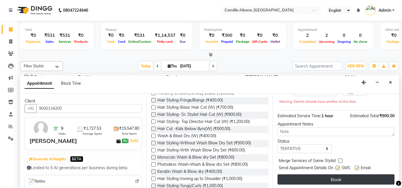
click at [315, 179] on button "Book" at bounding box center [335, 180] width 117 height 10
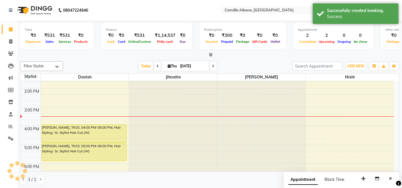
scroll to position [0, 0]
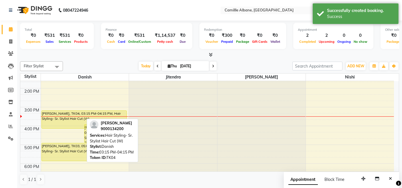
click at [70, 124] on div "Kiran Reddy, TK04, 03:15 PM-04:15 PM, Hair Styling- Sr. Stylist Hair Cut (W) Sa…" at bounding box center [85, 107] width 88 height 264
drag, startPoint x: 71, startPoint y: 128, endPoint x: 73, endPoint y: 122, distance: 5.8
click at [73, 121] on div "Kiran Reddy, TK04, 03:15 PM-04:15 PM, Hair Styling- Sr. Stylist Hair Cut (W) Sa…" at bounding box center [85, 107] width 88 height 264
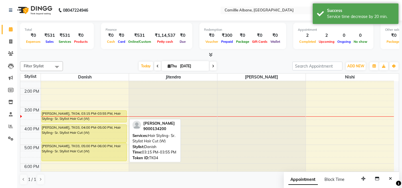
click at [91, 112] on div "[PERSON_NAME], TK04, 03:15 PM-03:55 PM, Hair Styling- Sr. Stylist Hair Cut (W)" at bounding box center [84, 116] width 85 height 11
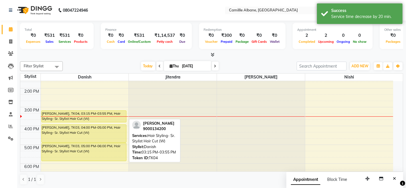
select select "7"
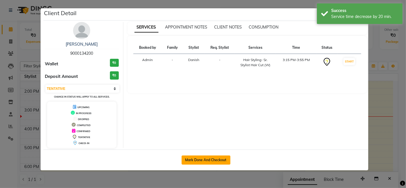
click at [204, 158] on button "Mark Done And Checkout" at bounding box center [206, 160] width 49 height 9
select select "7025"
select select "service"
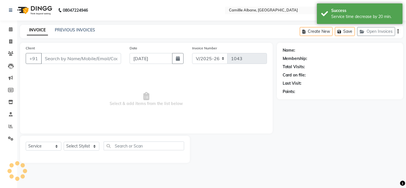
type input "9000134200"
select select "57806"
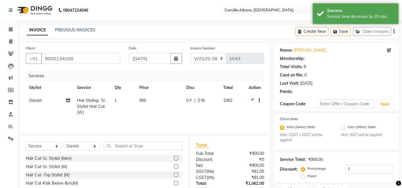
select select "1: Object"
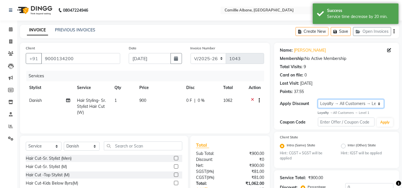
click at [329, 105] on select "Select Loyalty → All Customers → Level 1" at bounding box center [350, 103] width 66 height 9
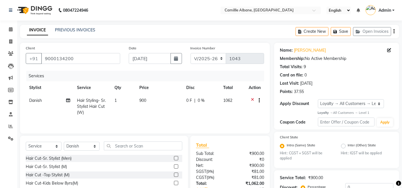
click at [189, 6] on nav "08047224946 Select Location × Camillle Albane, Nallagandla English ENGLISH Espa…" at bounding box center [201, 10] width 402 height 21
click at [207, 9] on nav "08047224946 Select Location × Camillle Albane, Nallagandla English ENGLISH Espa…" at bounding box center [201, 10] width 402 height 21
click at [231, 76] on div "Services" at bounding box center [147, 76] width 242 height 11
click at [215, 58] on select "INV/2025 V/2025-26" at bounding box center [208, 58] width 36 height 11
select select "7061"
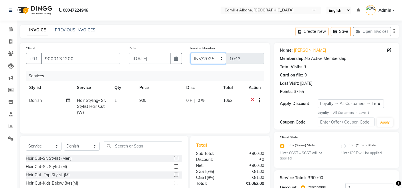
click at [190, 53] on select "INV/2025 V/2025-26" at bounding box center [208, 58] width 36 height 11
type input "0325"
click at [392, 33] on div "Create New Save Open Invoices" at bounding box center [346, 31] width 103 height 13
click at [392, 31] on div "Create New Save Open Invoices" at bounding box center [346, 31] width 103 height 13
click at [393, 32] on icon "button" at bounding box center [393, 31] width 1 height 0
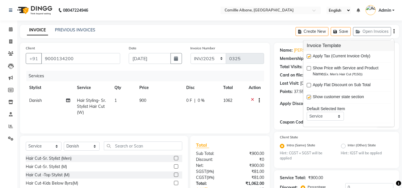
click at [307, 56] on label at bounding box center [308, 57] width 4 height 4
click at [307, 56] on input "checkbox" at bounding box center [308, 57] width 4 height 4
checkbox input "false"
click at [272, 36] on div "INVOICE PREVIOUS INVOICES Create New Save Open Invoices" at bounding box center [209, 31] width 379 height 13
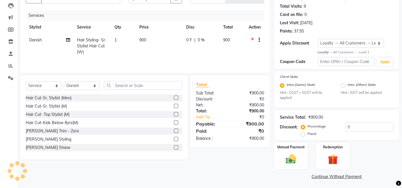
scroll to position [62, 0]
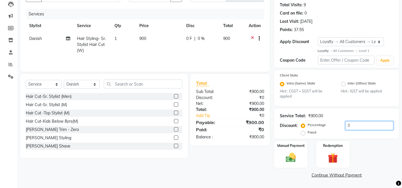
drag, startPoint x: 250, startPoint y: 159, endPoint x: 386, endPoint y: 131, distance: 139.3
click at [386, 131] on div "Percentage Fixed 0" at bounding box center [347, 128] width 91 height 15
drag, startPoint x: 285, startPoint y: 155, endPoint x: 291, endPoint y: 156, distance: 6.3
click at [285, 155] on img at bounding box center [290, 158] width 17 height 12
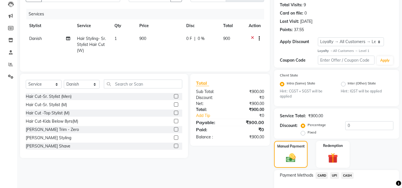
click at [351, 173] on span "CASH" at bounding box center [347, 176] width 12 height 7
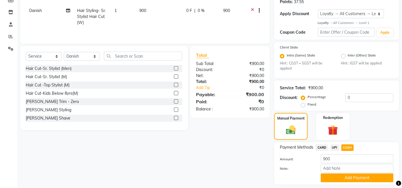
scroll to position [107, 0]
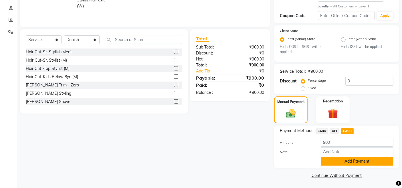
click at [355, 164] on button "Add Payment" at bounding box center [356, 161] width 73 height 9
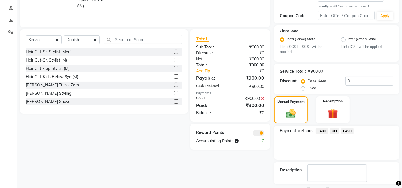
scroll to position [130, 0]
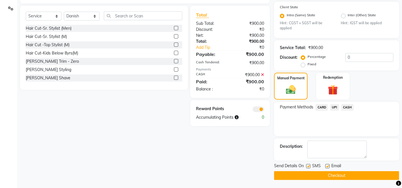
click at [355, 175] on button "Checkout" at bounding box center [336, 175] width 125 height 9
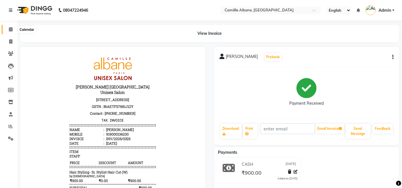
click at [11, 30] on icon at bounding box center [11, 29] width 4 height 4
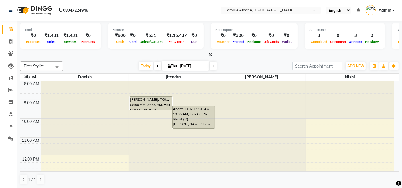
click at [210, 55] on icon at bounding box center [211, 55] width 4 height 4
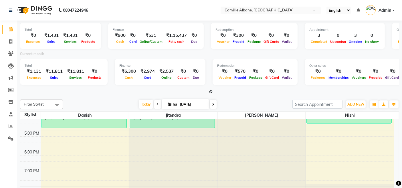
scroll to position [106, 0]
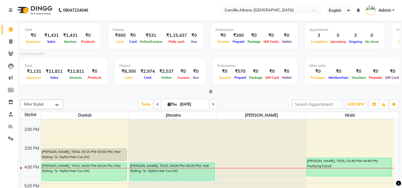
click at [209, 91] on icon at bounding box center [211, 92] width 4 height 4
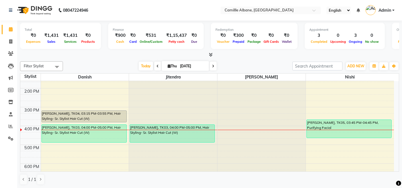
click at [235, 54] on div at bounding box center [209, 55] width 379 height 6
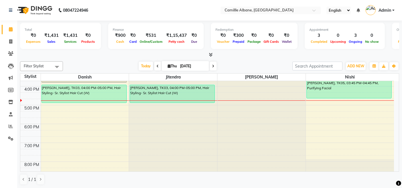
scroll to position [170, 0]
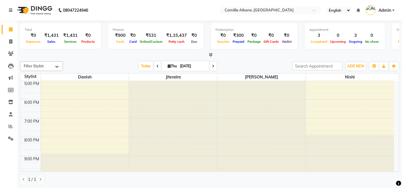
click at [120, 56] on div at bounding box center [209, 55] width 379 height 6
click at [209, 53] on icon at bounding box center [211, 55] width 4 height 4
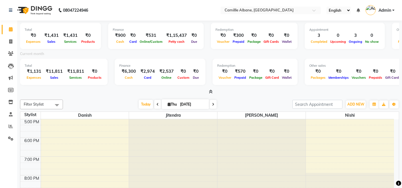
click at [212, 91] on icon at bounding box center [211, 92] width 4 height 4
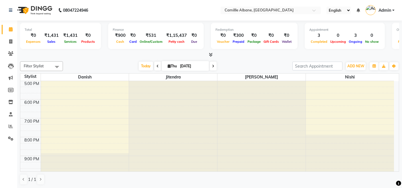
click at [205, 8] on nav "08047224946 Select Location × Camillle Albane, Nallagandla English ENGLISH Espa…" at bounding box center [201, 10] width 402 height 21
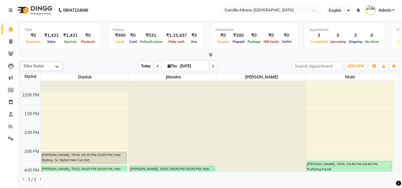
click at [142, 65] on span "Today" at bounding box center [146, 66] width 14 height 9
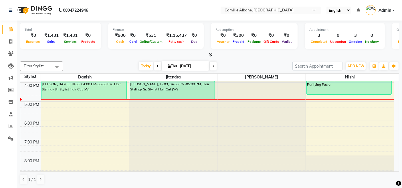
scroll to position [96, 0]
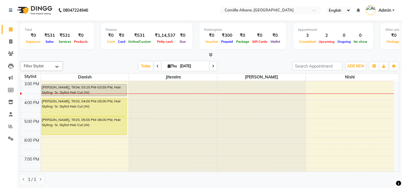
scroll to position [117, 0]
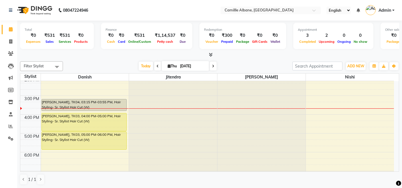
click at [315, 111] on div "8:00 AM 9:00 AM 10:00 AM 11:00 AM 12:00 PM 1:00 PM 2:00 PM 3:00 PM 4:00 PM 5:00…" at bounding box center [206, 96] width 373 height 264
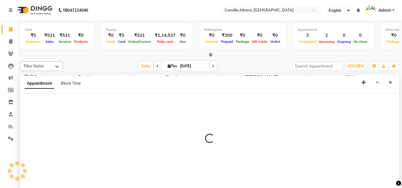
select select "57813"
select select "945"
select select "tentative"
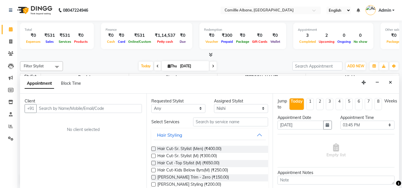
click at [99, 111] on input "text" at bounding box center [88, 108] width 105 height 9
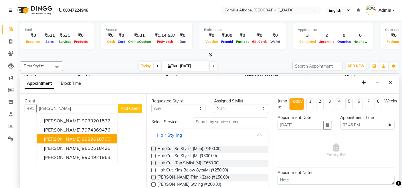
click at [82, 138] on ngb-highlight "9989610700" at bounding box center [96, 139] width 29 height 6
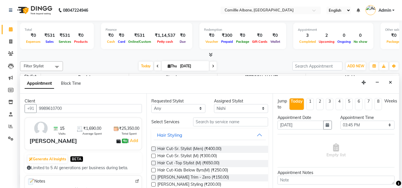
type input "9989610700"
click at [211, 122] on input "text" at bounding box center [230, 122] width 75 height 9
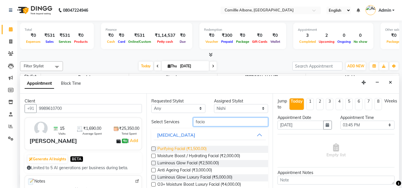
type input "facia"
click at [196, 147] on span "Purifying Facial (₹1,500.00)" at bounding box center [181, 149] width 49 height 7
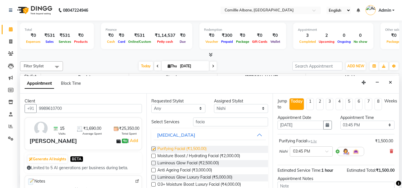
checkbox input "false"
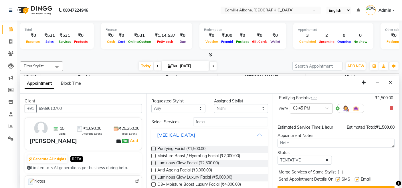
scroll to position [55, 0]
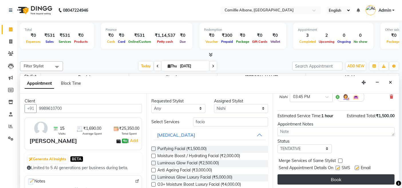
click at [331, 179] on button "Book" at bounding box center [335, 180] width 117 height 10
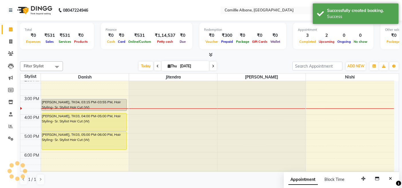
scroll to position [0, 0]
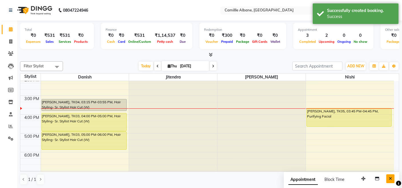
click at [389, 179] on icon "Close" at bounding box center [389, 179] width 3 height 4
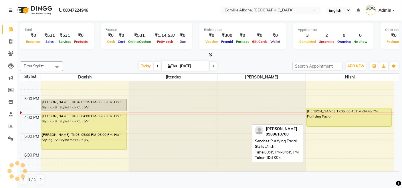
click at [324, 115] on div "[PERSON_NAME], TK05, 03:45 PM-04:45 PM, Purifying Facial" at bounding box center [348, 118] width 85 height 18
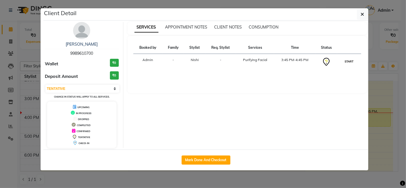
click at [347, 62] on button "START" at bounding box center [349, 61] width 12 height 7
select select "1"
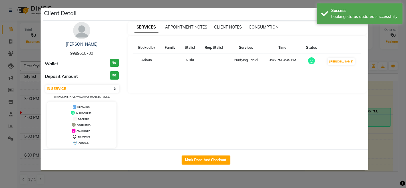
click at [208, 11] on div "Client Detail" at bounding box center [205, 14] width 325 height 12
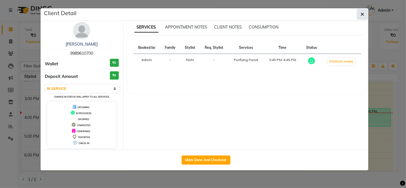
click at [363, 13] on icon "button" at bounding box center [362, 14] width 3 height 5
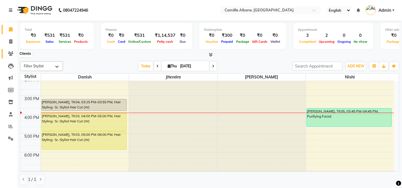
click at [12, 54] on icon at bounding box center [10, 53] width 5 height 4
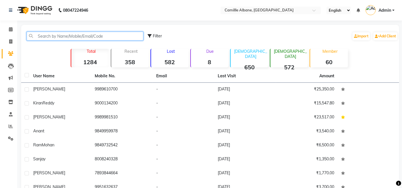
click at [93, 37] on input "text" at bounding box center [85, 36] width 117 height 9
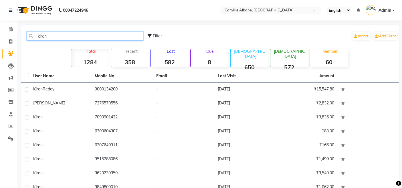
click at [83, 35] on input "kiran" at bounding box center [85, 36] width 117 height 9
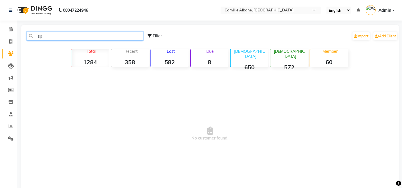
type input "s"
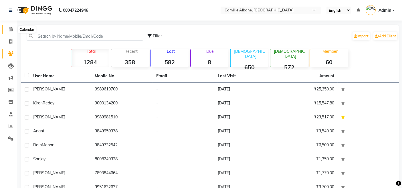
click at [7, 30] on span at bounding box center [11, 29] width 10 height 7
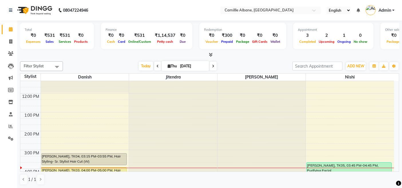
scroll to position [106, 0]
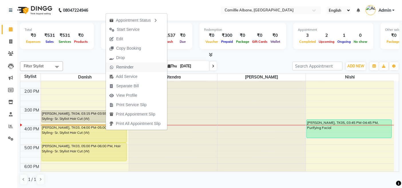
click at [120, 66] on span "Reminder" at bounding box center [124, 67] width 17 height 6
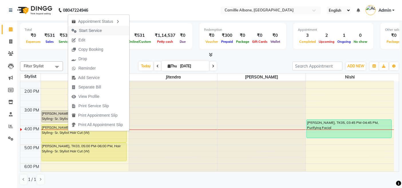
click at [93, 31] on span "Start Service" at bounding box center [90, 31] width 23 height 6
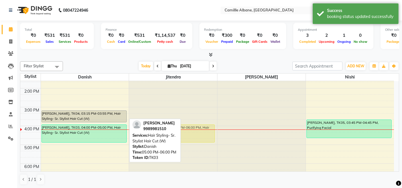
drag, startPoint x: 76, startPoint y: 153, endPoint x: 143, endPoint y: 134, distance: 69.3
click at [143, 134] on div "Filter Stylist Select All Danish Jitendra Lalitha Nishi Today Thu 04-09-2025 To…" at bounding box center [209, 123] width 379 height 128
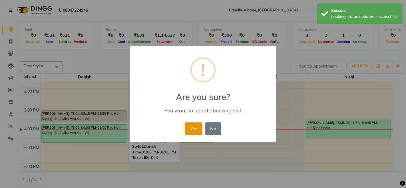
click at [191, 132] on button "Yes" at bounding box center [193, 129] width 17 height 13
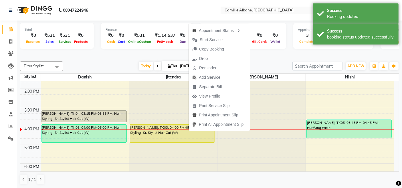
click at [205, 39] on span "Start Service" at bounding box center [210, 40] width 23 height 6
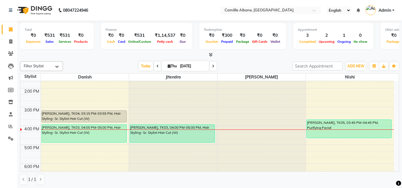
click at [256, 56] on div at bounding box center [209, 55] width 379 height 6
click at [11, 41] on icon at bounding box center [10, 41] width 3 height 4
select select "service"
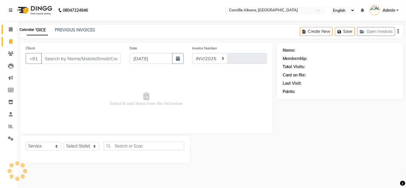
select select "7025"
type input "1043"
click at [9, 30] on icon at bounding box center [11, 29] width 4 height 4
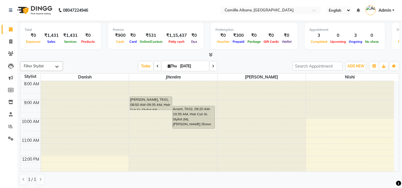
click at [239, 55] on div at bounding box center [209, 55] width 379 height 6
click at [143, 65] on span "Today" at bounding box center [146, 66] width 14 height 9
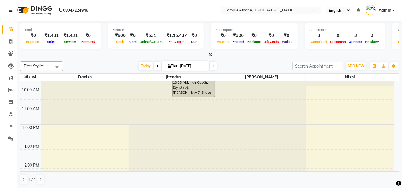
scroll to position [11, 0]
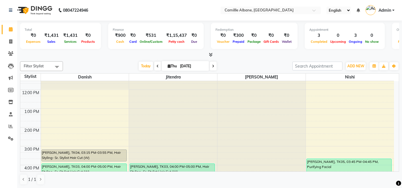
scroll to position [106, 0]
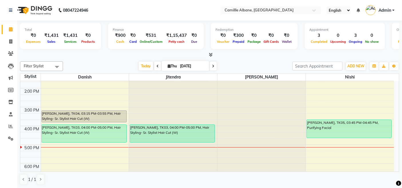
click at [213, 67] on icon at bounding box center [213, 66] width 2 height 3
type input "05-09-2025"
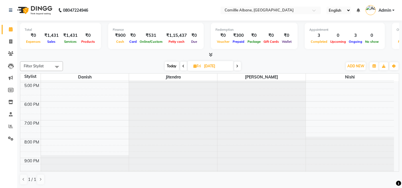
scroll to position [115, 0]
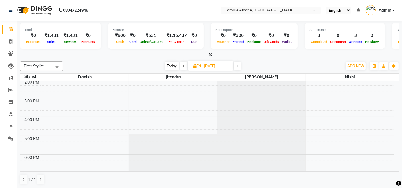
click at [322, 106] on div "8:00 AM 9:00 AM 10:00 AM 11:00 AM 12:00 PM 1:00 PM 2:00 PM 3:00 PM 4:00 PM 5:00…" at bounding box center [206, 98] width 373 height 264
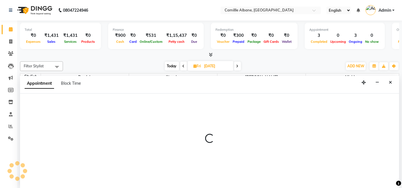
select select "57813"
select select "tentative"
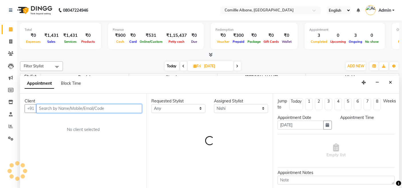
select select "915"
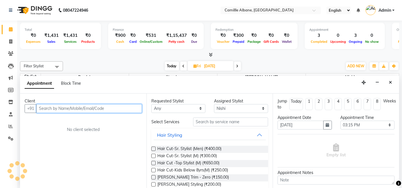
scroll to position [0, 0]
click at [55, 107] on input "text" at bounding box center [88, 108] width 105 height 9
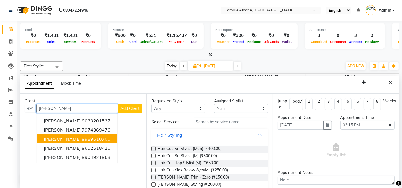
click at [82, 138] on ngb-highlight "9989610700" at bounding box center [96, 139] width 29 height 6
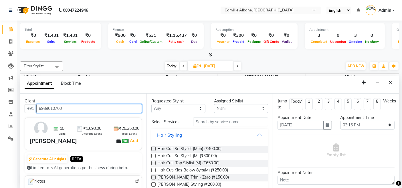
type input "9989610700"
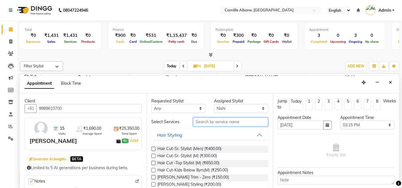
click at [247, 122] on input "text" at bounding box center [230, 122] width 75 height 9
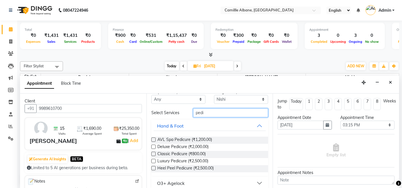
scroll to position [14, 0]
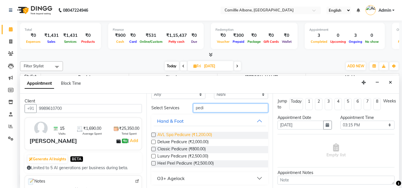
type input "pedi"
click at [186, 135] on span "AVL Spa Pedicure (₹1,200.00)" at bounding box center [184, 135] width 55 height 7
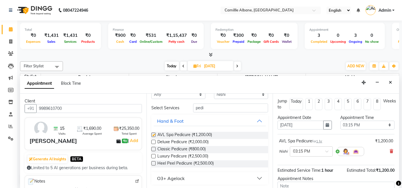
checkbox input "false"
click at [220, 93] on select "Select Danish Jitendra Lalitha Nishi" at bounding box center [241, 94] width 54 height 9
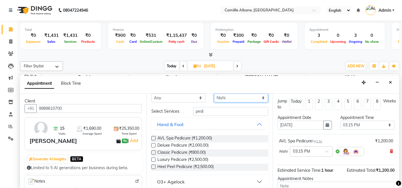
select select "57806"
click at [214, 103] on select "Select Danish Jitendra Lalitha Nishi" at bounding box center [241, 98] width 54 height 9
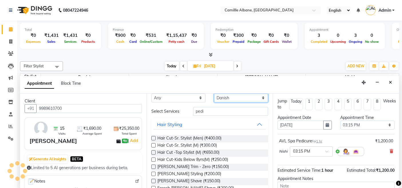
scroll to position [0, 0]
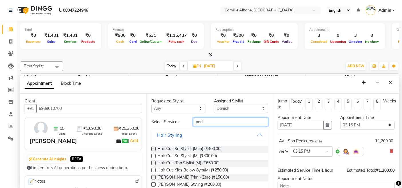
click at [222, 124] on input "pedi" at bounding box center [230, 122] width 75 height 9
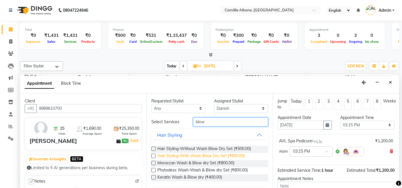
type input "blow"
click at [240, 155] on span "Hair Styling-With Wash Blow Dry Set (₹600.00)" at bounding box center [200, 156] width 87 height 7
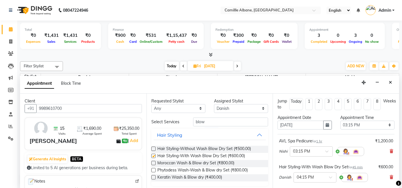
checkbox input "false"
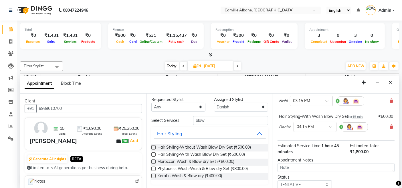
scroll to position [87, 0]
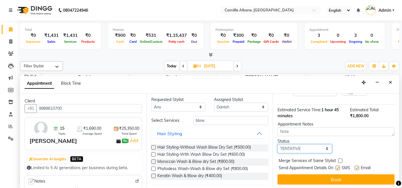
click at [317, 151] on select "Select TENTATIVE CONFIRM UPCOMING" at bounding box center [304, 149] width 54 height 9
select select "confirm booking"
click at [277, 145] on select "Select TENTATIVE CONFIRM UPCOMING" at bounding box center [304, 149] width 54 height 9
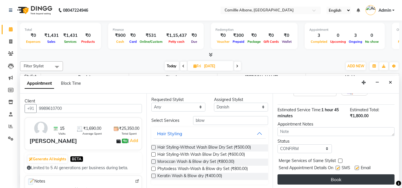
click at [312, 179] on button "Book" at bounding box center [335, 180] width 117 height 10
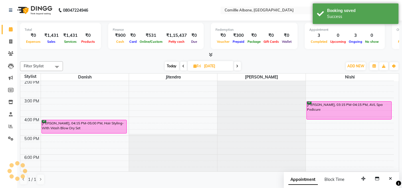
scroll to position [0, 0]
click at [391, 179] on icon "Close" at bounding box center [389, 179] width 3 height 4
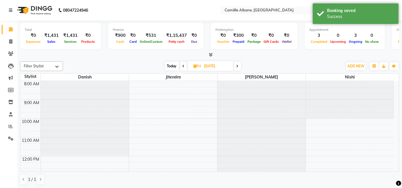
click at [169, 62] on span "Today" at bounding box center [172, 66] width 14 height 9
type input "[DATE]"
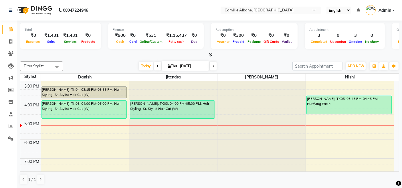
scroll to position [117, 0]
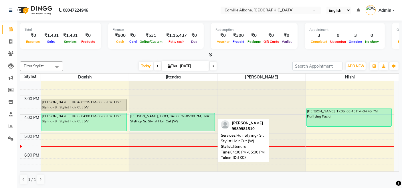
click at [193, 116] on div "[PERSON_NAME], TK03, 04:00 PM-05:00 PM, Hair Styling- Sr. Stylist Hair Cut (W)" at bounding box center [172, 122] width 85 height 18
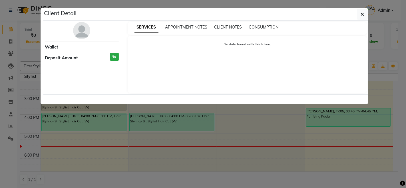
select select "1"
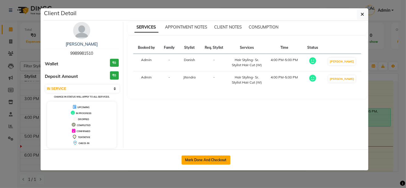
click at [217, 158] on button "Mark Done And Checkout" at bounding box center [206, 160] width 49 height 9
select select "service"
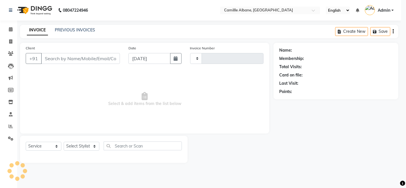
type input "1043"
select select "7025"
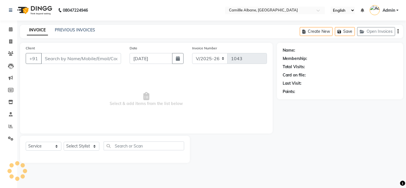
type input "9989981510"
select select "57806"
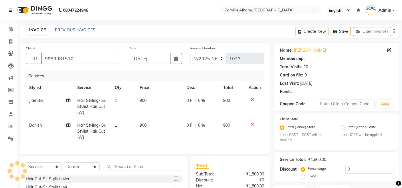
select select "2: Object"
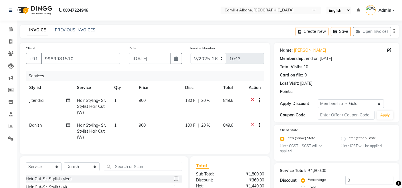
type input "20"
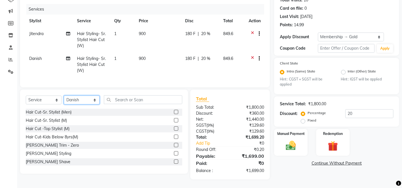
click at [73, 101] on select "Select Stylist Admin Danish Dr, Rajani Jitendra K T Ramarao Lalitha Madhu Nishi" at bounding box center [82, 100] width 36 height 9
select select "57814"
click at [64, 96] on select "Select Stylist Admin Danish Dr, Rajani Jitendra K T Ramarao Lalitha Madhu Nishi" at bounding box center [82, 100] width 36 height 9
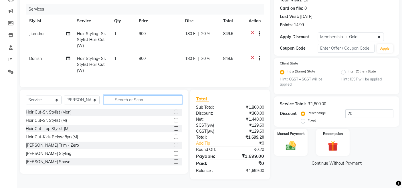
click at [133, 97] on input "text" at bounding box center [143, 99] width 78 height 9
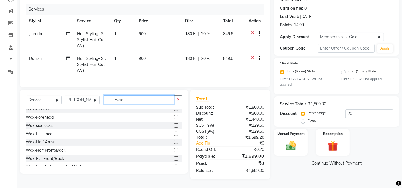
scroll to position [0, 0]
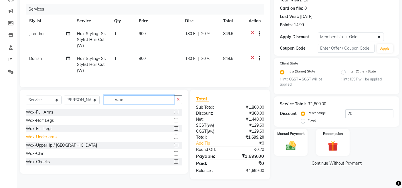
type input "wax"
click at [57, 137] on div "Wax-Under arms" at bounding box center [42, 137] width 32 height 6
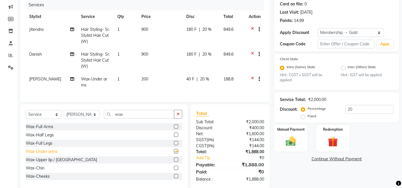
checkbox input "false"
click at [48, 147] on div "Wax-Full Legs" at bounding box center [39, 144] width 27 height 6
checkbox input "false"
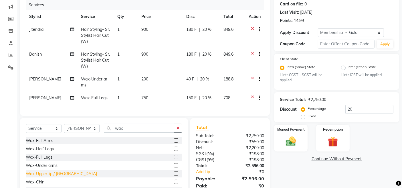
click at [64, 177] on div "Wax-Upper lip / Lower Lip" at bounding box center [61, 174] width 71 height 6
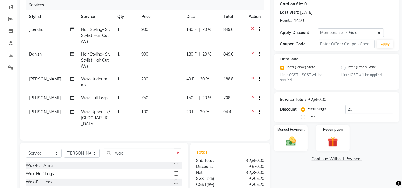
checkbox input "false"
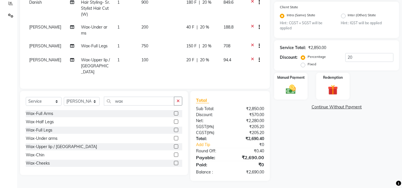
scroll to position [17, 0]
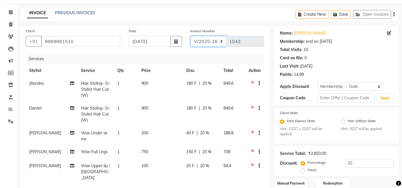
click at [215, 41] on select "INV/2025 V/2025-26" at bounding box center [208, 41] width 36 height 11
select select "7061"
click at [190, 36] on select "INV/2025 V/2025-26" at bounding box center [208, 41] width 36 height 11
type input "0326"
click at [393, 14] on icon "button" at bounding box center [393, 14] width 1 height 0
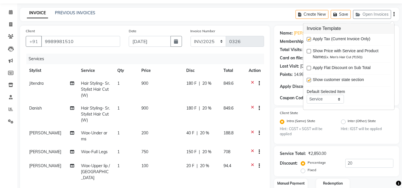
click at [309, 38] on label at bounding box center [308, 39] width 4 height 4
click at [309, 38] on input "checkbox" at bounding box center [308, 40] width 4 height 4
checkbox input "false"
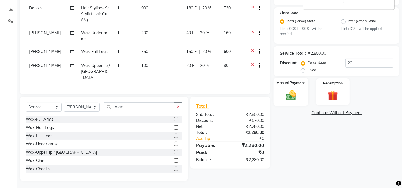
click at [293, 97] on img at bounding box center [290, 95] width 17 height 12
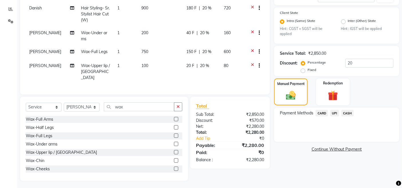
click at [346, 113] on span "CASH" at bounding box center [347, 113] width 12 height 7
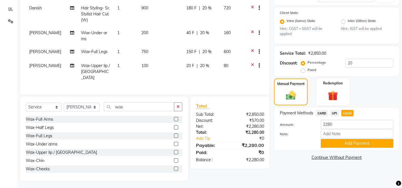
scroll to position [0, 0]
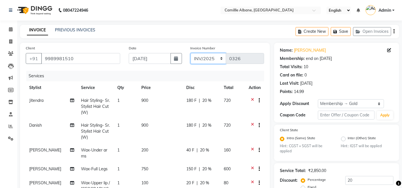
click at [210, 57] on select "INV/2025 V/2025-26" at bounding box center [208, 58] width 36 height 11
select select "7025"
click at [190, 53] on select "INV/2025 V/2025-26" at bounding box center [208, 58] width 36 height 11
type input "1043"
click at [211, 59] on select "INV/2025 V/2025-26" at bounding box center [208, 58] width 36 height 11
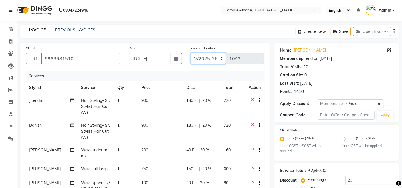
select select "7061"
click at [190, 53] on select "INV/2025 V/2025-26" at bounding box center [208, 58] width 36 height 11
type input "0326"
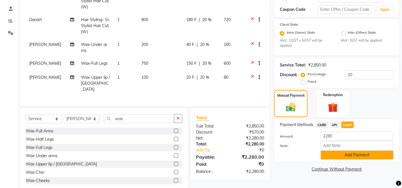
click at [367, 154] on button "Add Payment" at bounding box center [356, 155] width 73 height 9
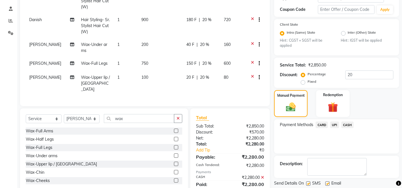
scroll to position [162, 0]
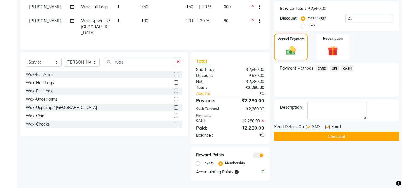
click at [361, 138] on button "Checkout" at bounding box center [336, 136] width 125 height 9
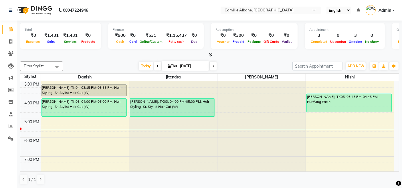
scroll to position [117, 0]
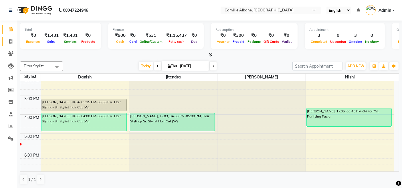
click at [11, 42] on icon at bounding box center [10, 41] width 3 height 4
select select "7025"
select select "service"
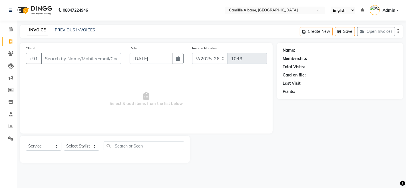
click at [63, 59] on input "Client" at bounding box center [81, 58] width 80 height 11
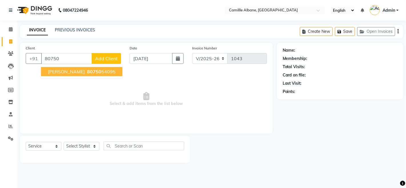
click at [76, 73] on button "[PERSON_NAME] 80750 54095" at bounding box center [81, 71] width 81 height 9
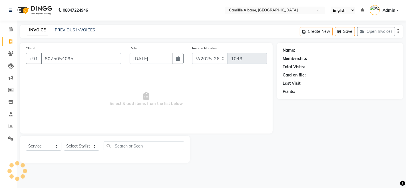
type input "8075054095"
select select "1: Object"
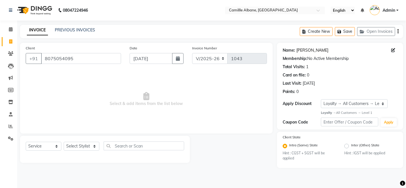
click at [309, 50] on link "[PERSON_NAME]" at bounding box center [313, 50] width 32 height 6
click at [83, 146] on select "Select Stylist Admin Danish Dr, [PERSON_NAME] K T [PERSON_NAME] [PERSON_NAME]" at bounding box center [82, 146] width 36 height 9
select select "57811"
click at [64, 142] on select "Select Stylist Admin Danish Dr, [PERSON_NAME] K T [PERSON_NAME] [PERSON_NAME]" at bounding box center [82, 146] width 36 height 9
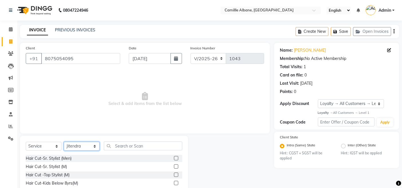
scroll to position [40, 0]
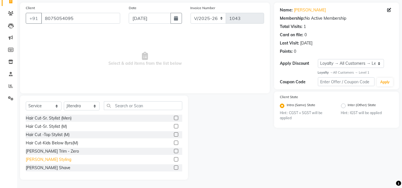
click at [57, 159] on div "[PERSON_NAME] Styling" at bounding box center [48, 160] width 45 height 6
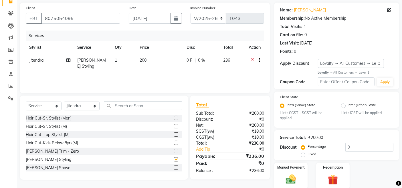
checkbox input "false"
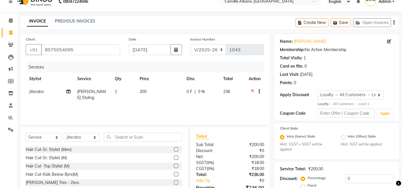
scroll to position [62, 0]
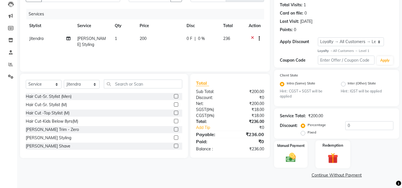
click at [318, 153] on div "Redemption" at bounding box center [332, 155] width 35 height 28
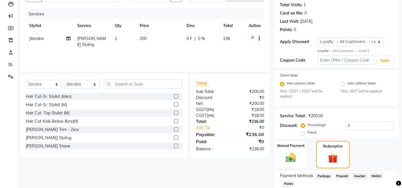
scroll to position [99, 0]
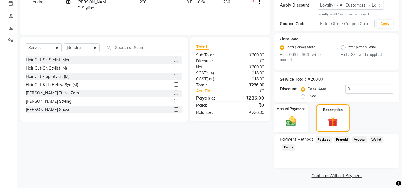
click at [295, 117] on img at bounding box center [290, 121] width 17 height 12
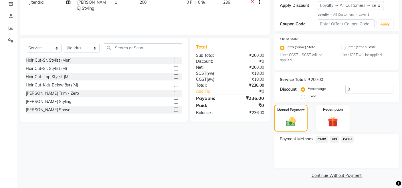
click at [337, 139] on span "UPI" at bounding box center [334, 139] width 9 height 7
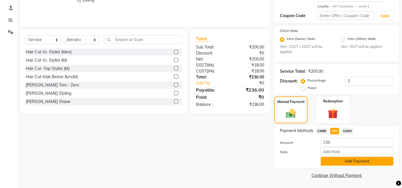
drag, startPoint x: 359, startPoint y: 161, endPoint x: 369, endPoint y: 134, distance: 27.9
click at [360, 161] on button "Add Payment" at bounding box center [356, 161] width 73 height 9
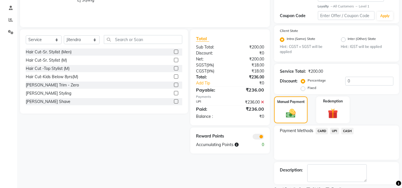
scroll to position [130, 0]
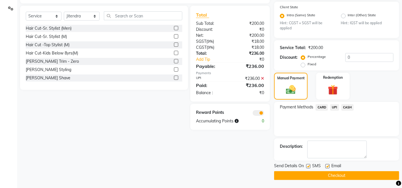
click at [355, 176] on button "Checkout" at bounding box center [336, 175] width 125 height 9
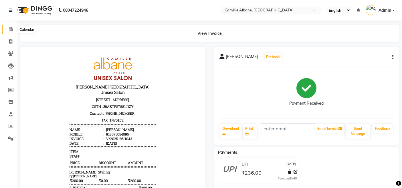
click at [10, 27] on span at bounding box center [11, 29] width 10 height 7
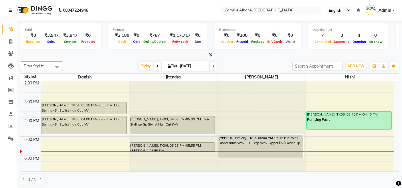
scroll to position [106, 0]
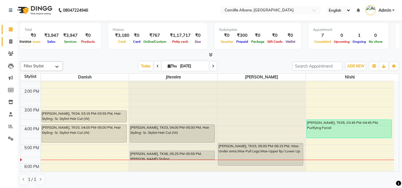
click at [11, 40] on icon at bounding box center [10, 41] width 3 height 4
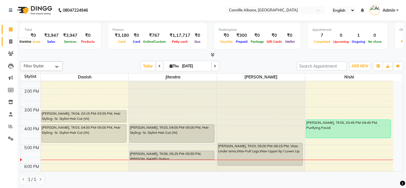
select select "7025"
select select "service"
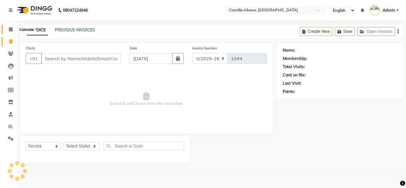
click at [10, 27] on icon at bounding box center [11, 29] width 4 height 4
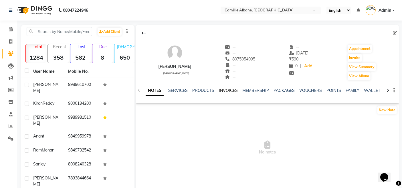
click at [224, 91] on link "INVOICES" at bounding box center [228, 90] width 19 height 5
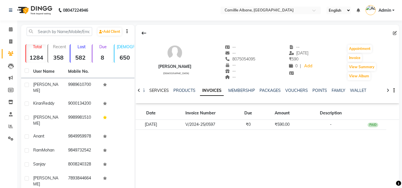
click at [164, 90] on link "SERVICES" at bounding box center [158, 90] width 19 height 5
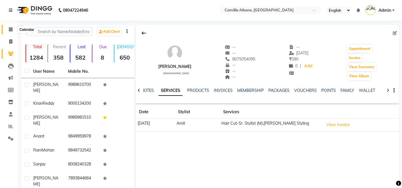
click at [15, 28] on span at bounding box center [11, 29] width 10 height 7
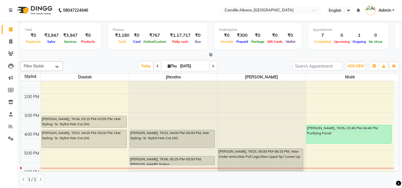
scroll to position [64, 0]
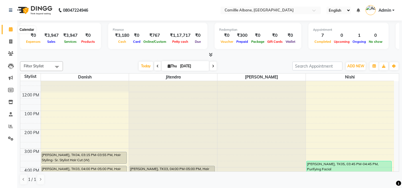
click at [12, 28] on icon at bounding box center [11, 29] width 4 height 4
